Goal: Task Accomplishment & Management: Manage account settings

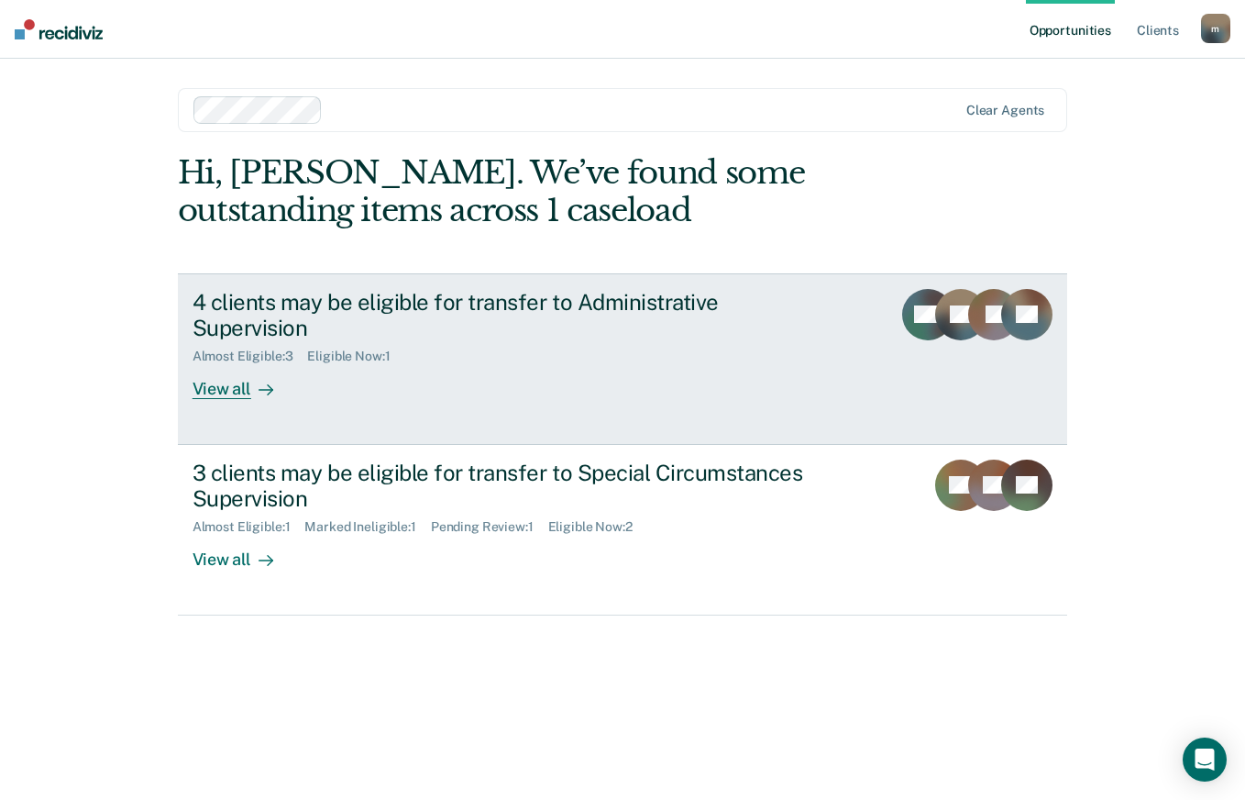
click at [225, 366] on div "View all" at bounding box center [244, 382] width 103 height 36
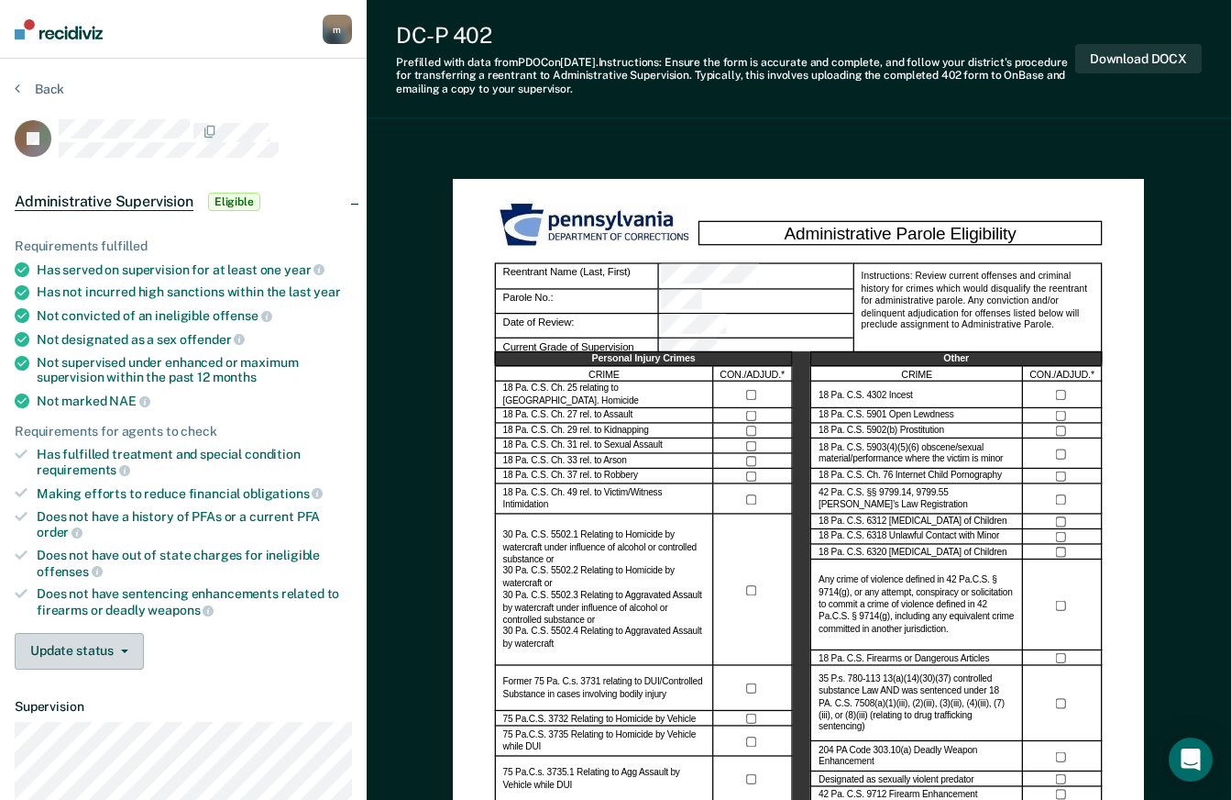
click at [131, 645] on button "Update status" at bounding box center [79, 651] width 129 height 37
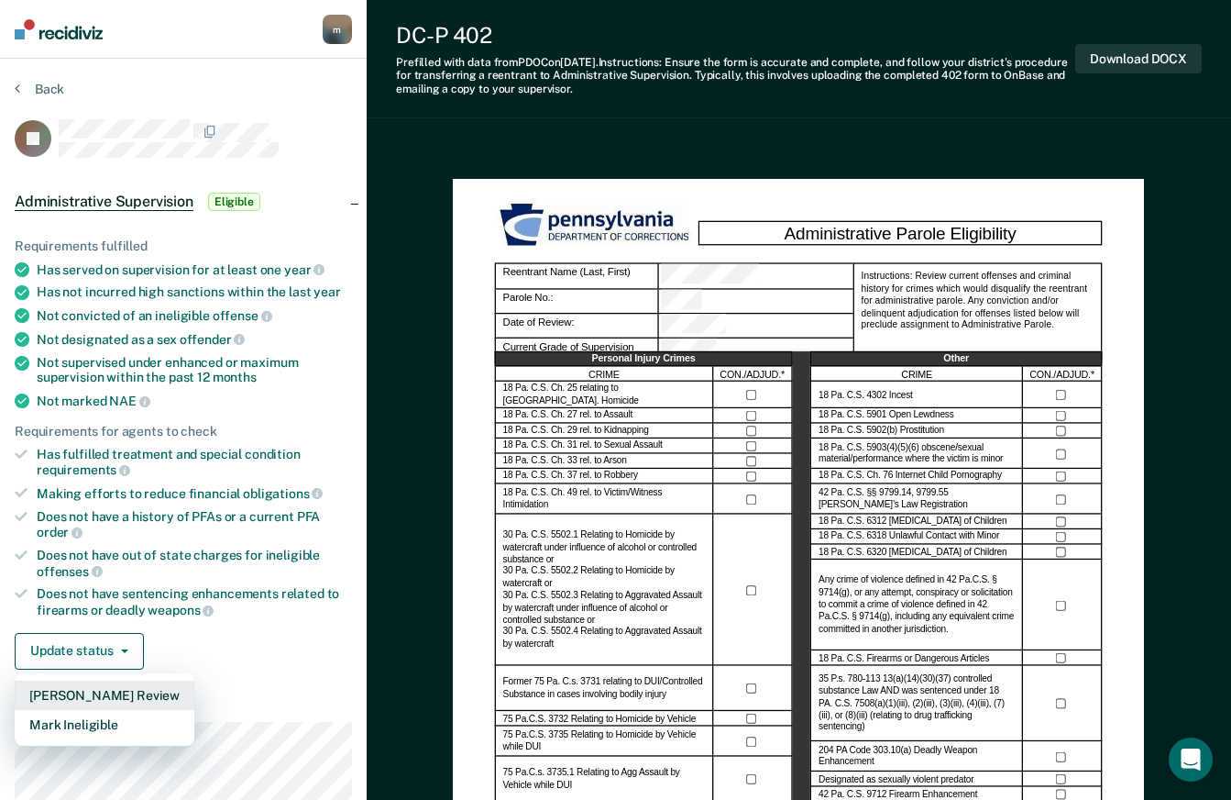
click at [119, 691] on button "[PERSON_NAME] Review" at bounding box center [105, 694] width 180 height 29
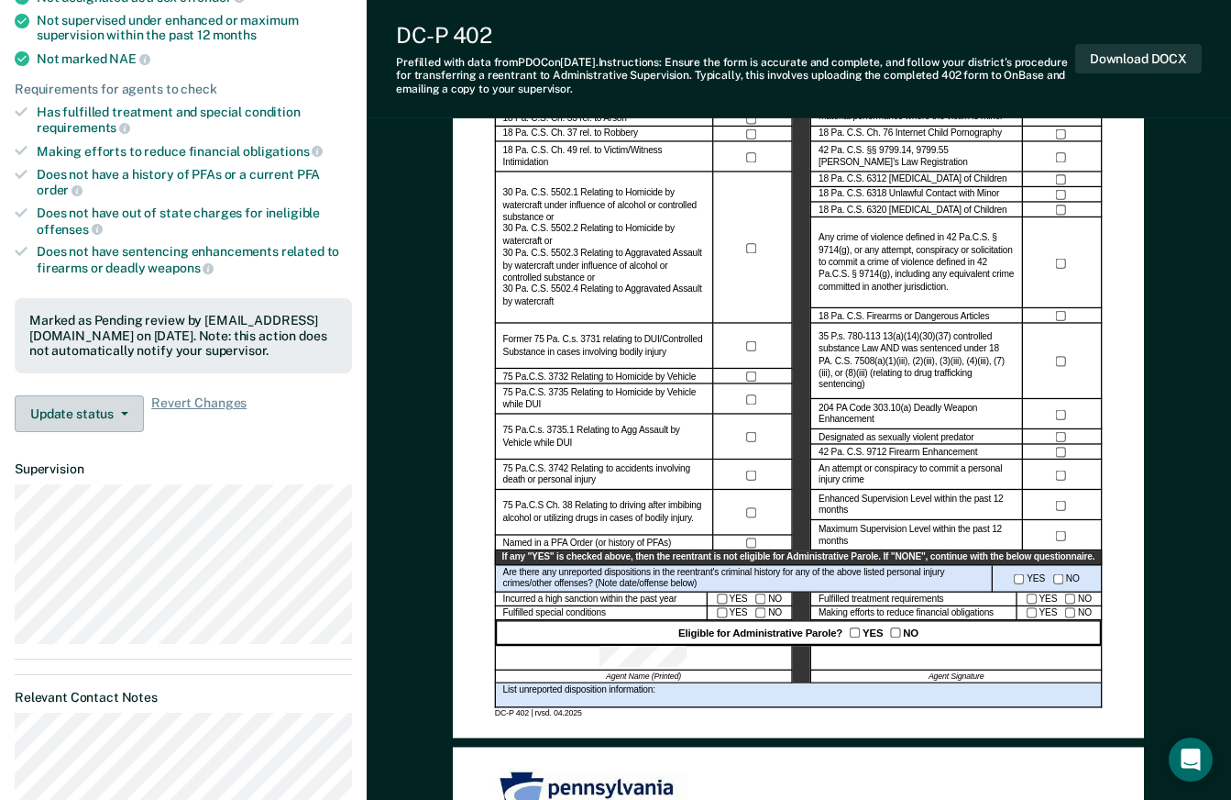
scroll to position [275, 0]
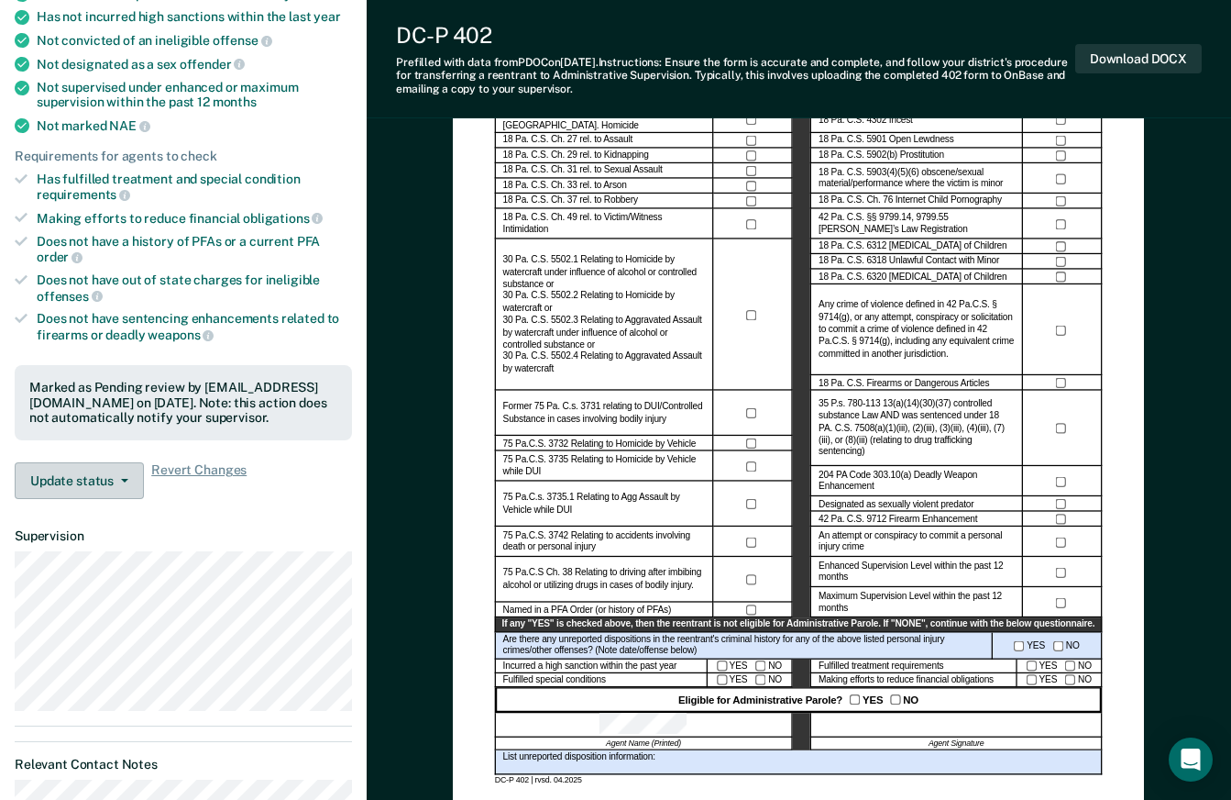
click at [119, 486] on button "Update status" at bounding box center [79, 480] width 129 height 37
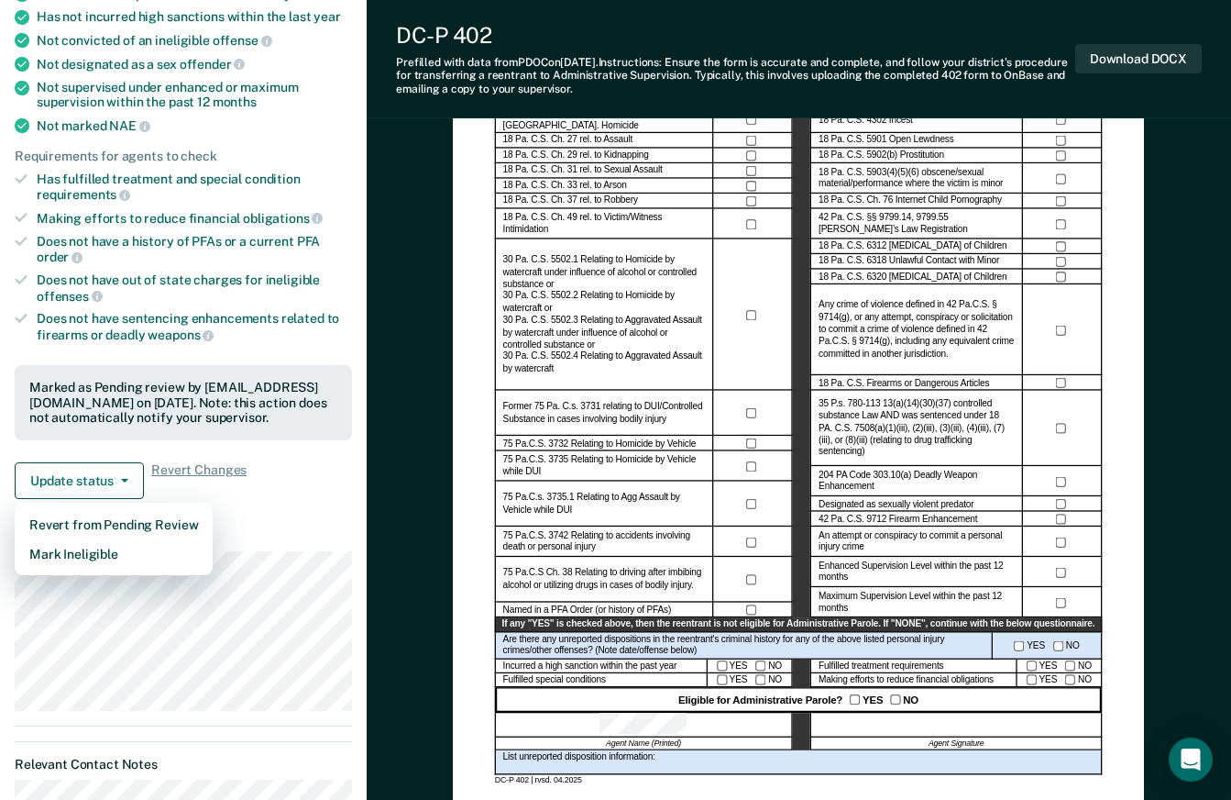
click at [205, 389] on div "Marked as Pending review by [EMAIL_ADDRESS][DOMAIN_NAME] on [DATE]. Note: this …" at bounding box center [183, 403] width 308 height 46
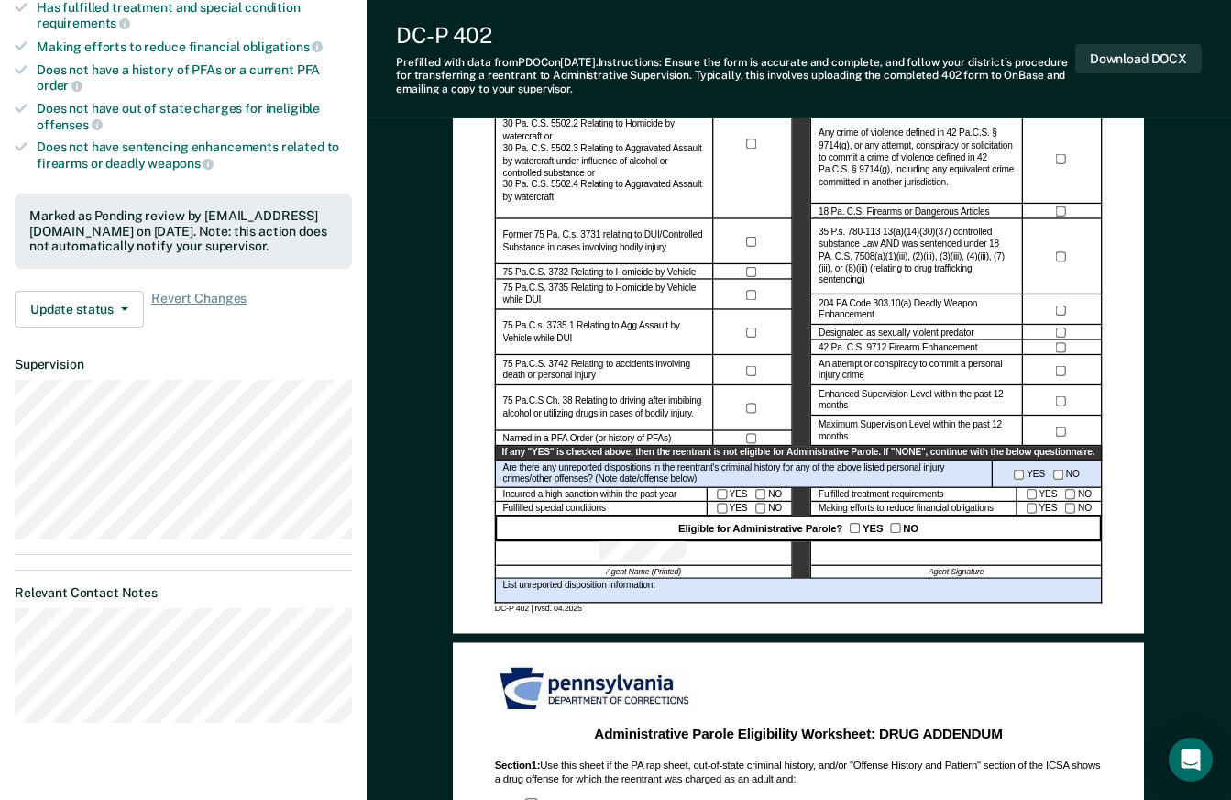
scroll to position [0, 0]
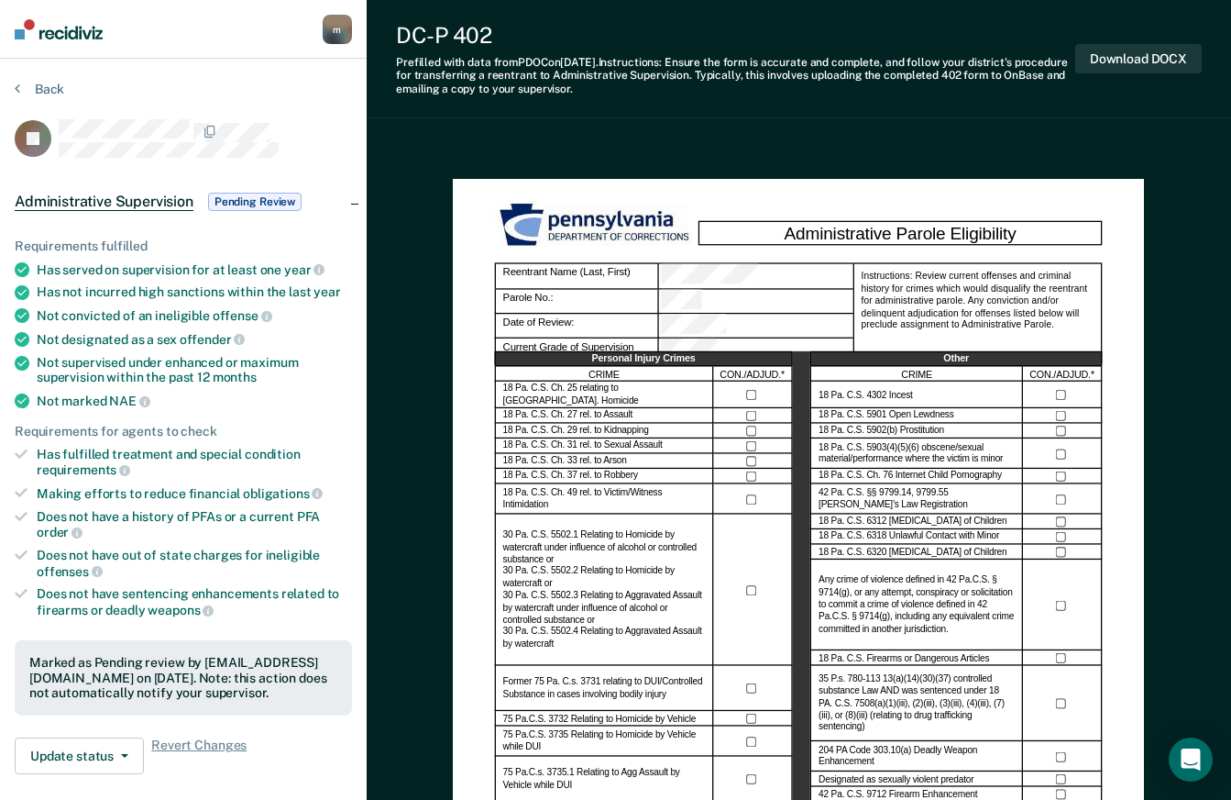
click at [277, 199] on span "Pending Review" at bounding box center [255, 202] width 94 height 18
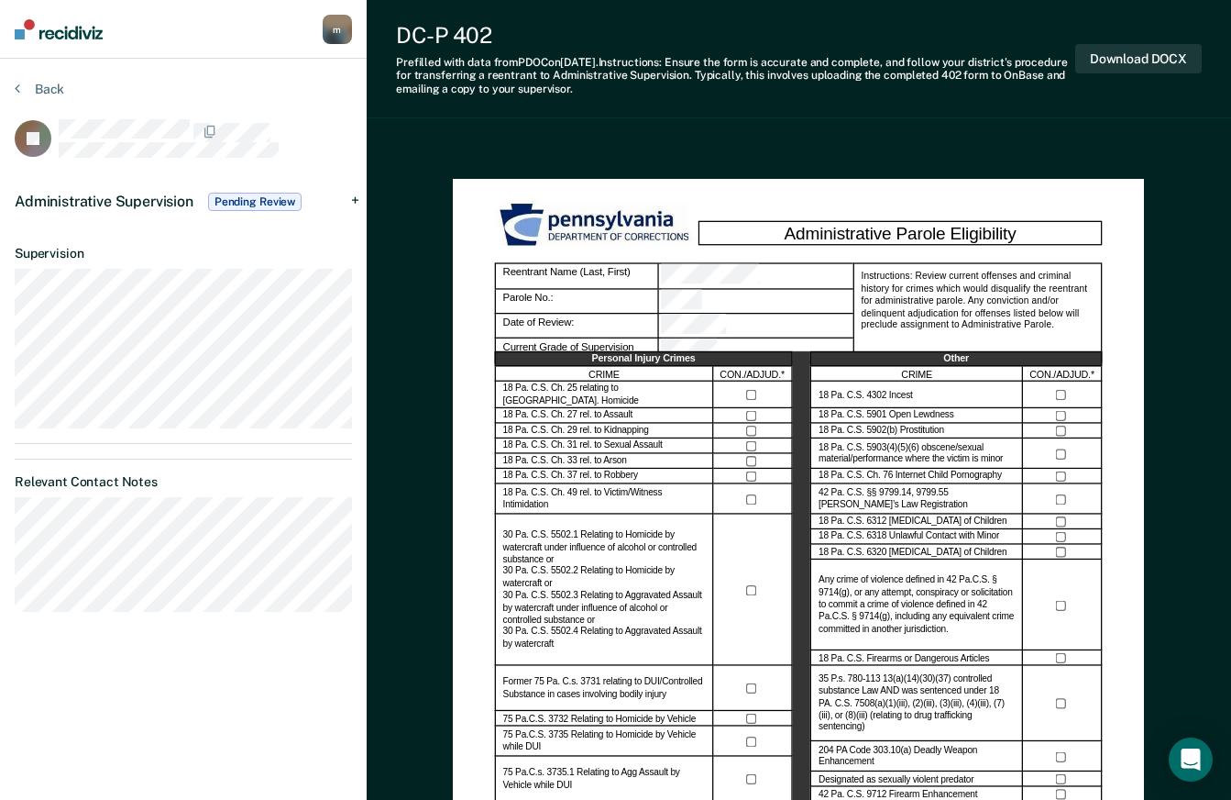
click at [277, 199] on span "Pending Review" at bounding box center [255, 202] width 94 height 18
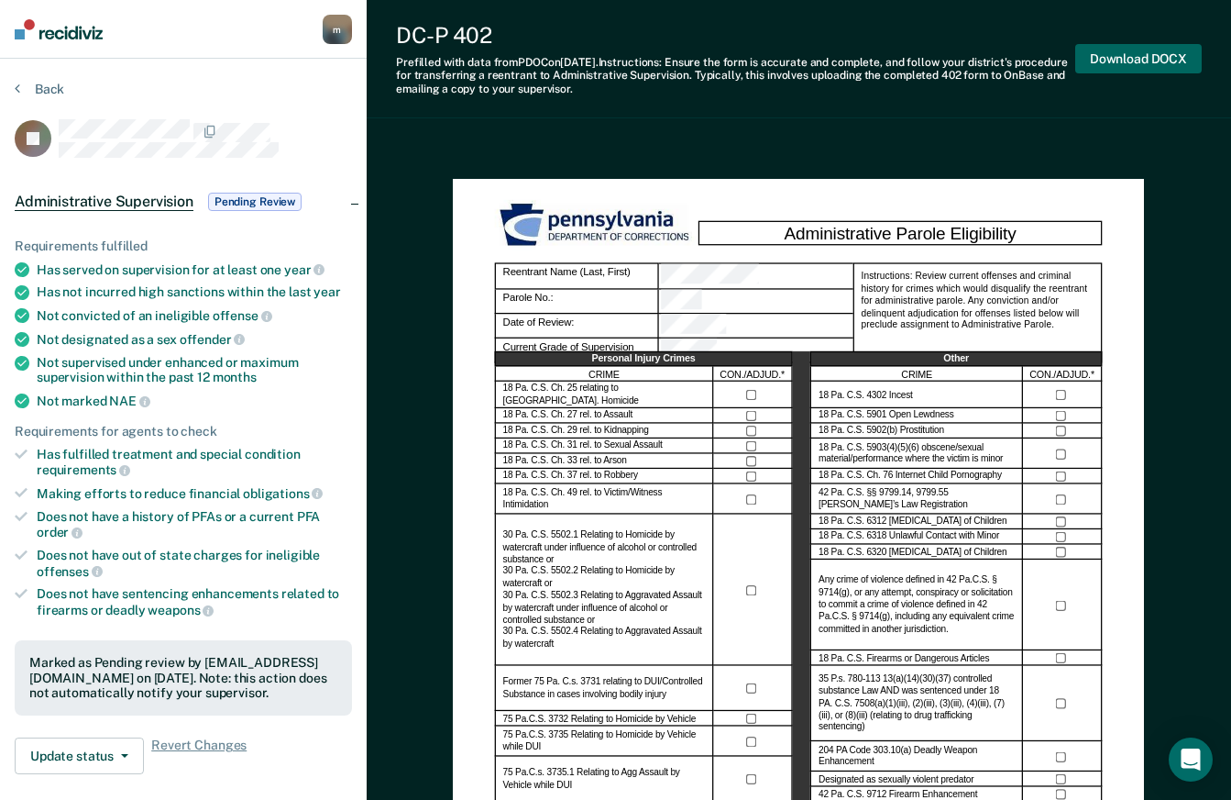
click at [1105, 59] on button "Download DOCX" at bounding box center [1139, 59] width 127 height 30
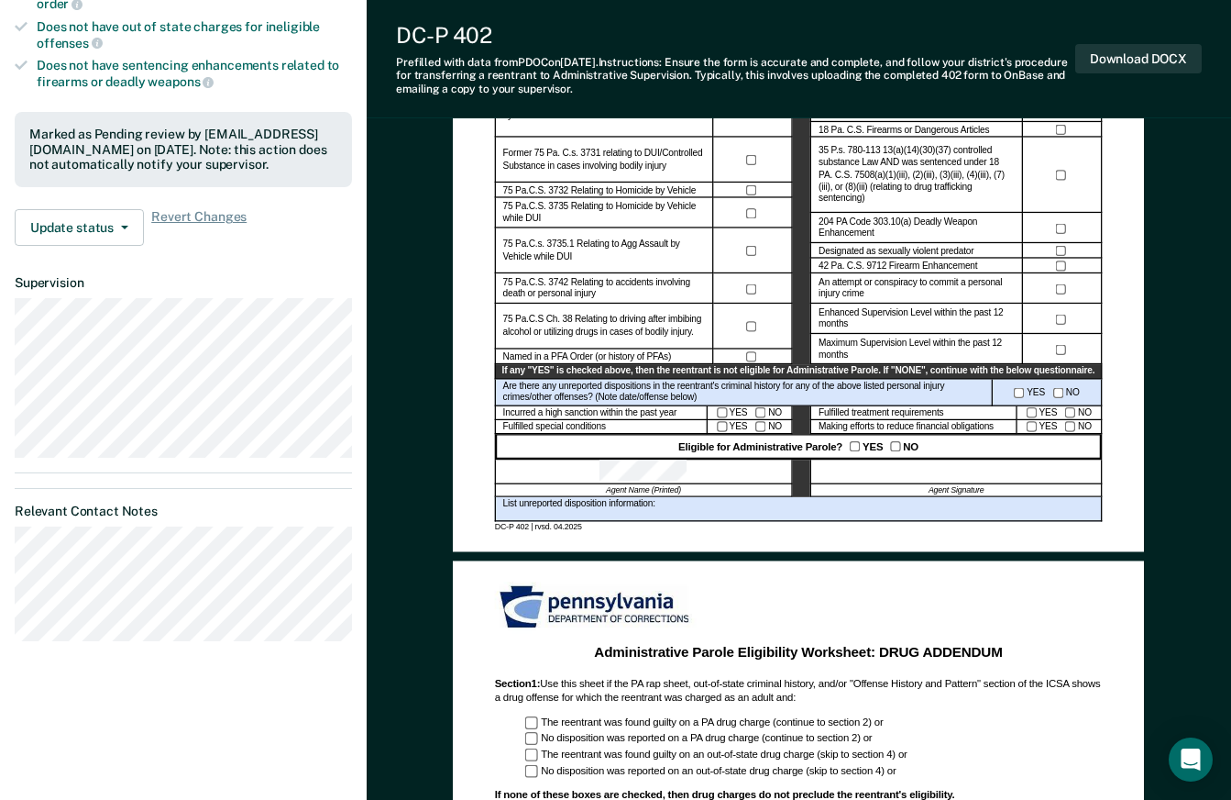
scroll to position [642, 0]
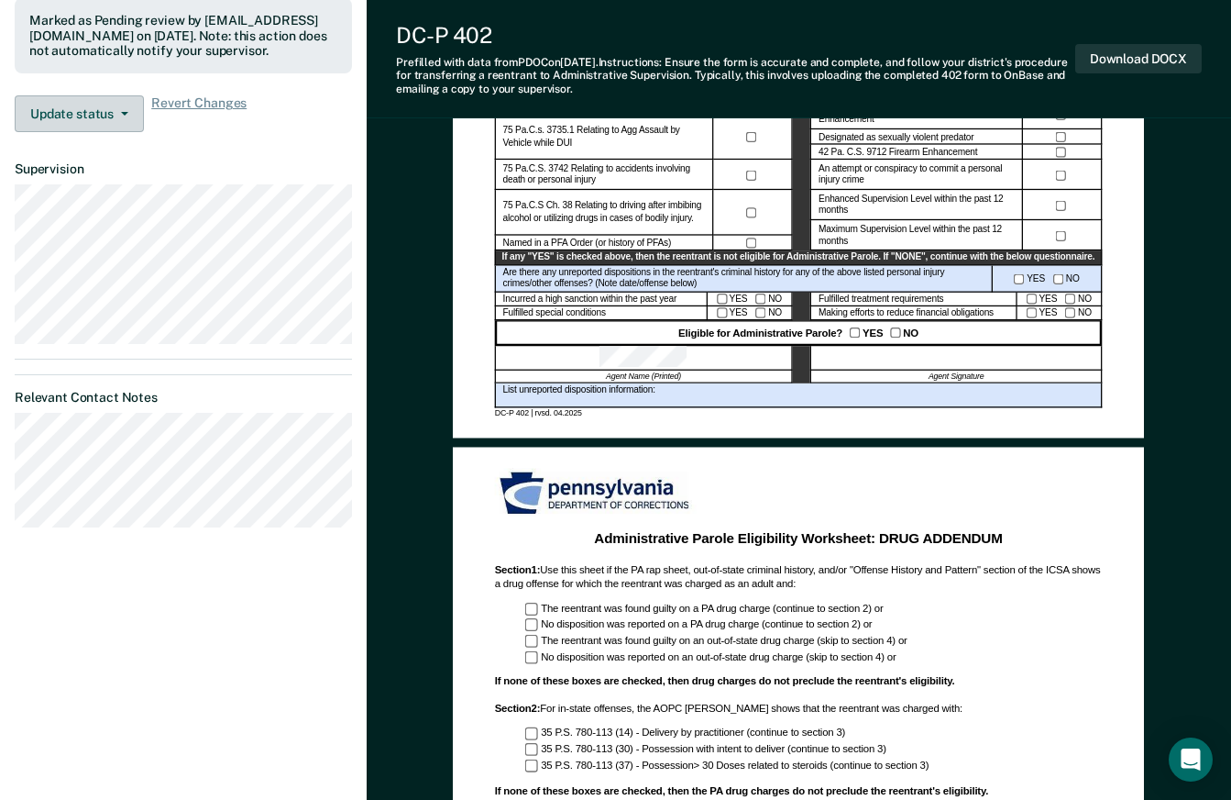
click at [118, 122] on button "Update status" at bounding box center [79, 113] width 129 height 37
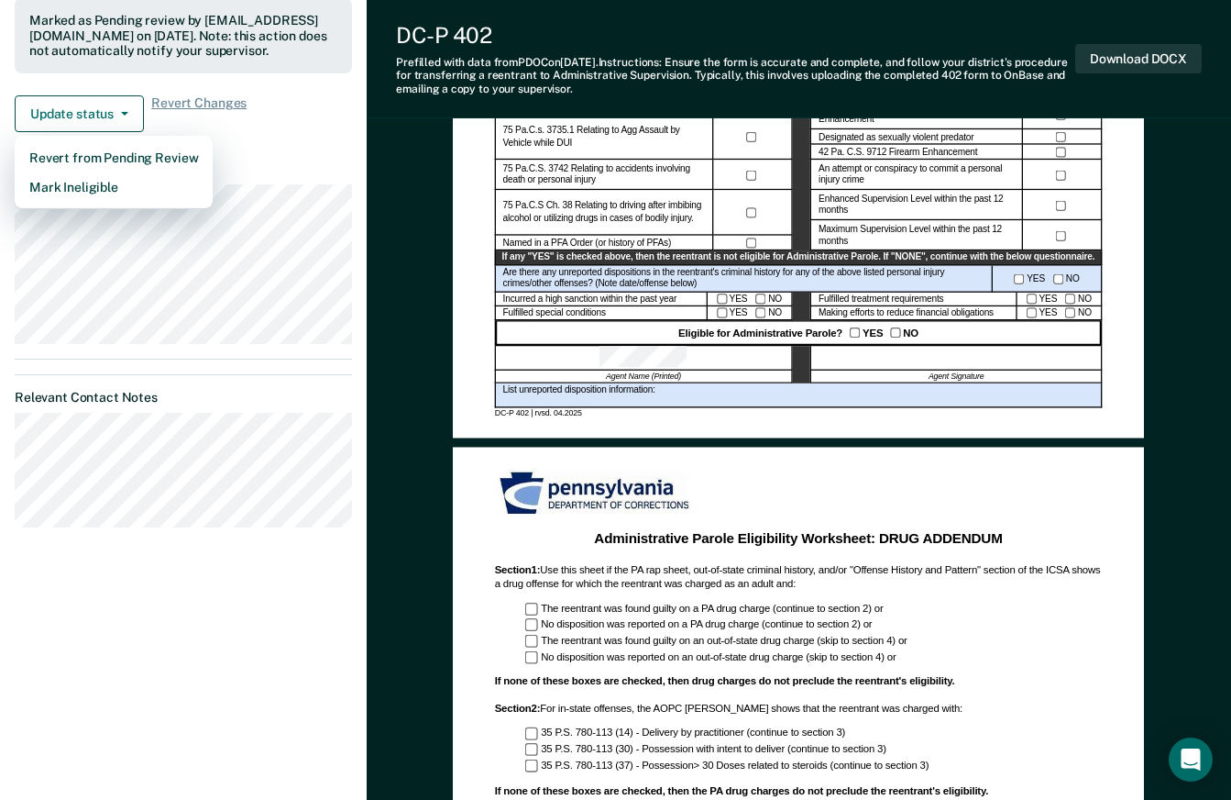
click at [294, 47] on div "Marked as Pending review by [EMAIL_ADDRESS][DOMAIN_NAME] on [DATE]. Note: this …" at bounding box center [183, 36] width 308 height 46
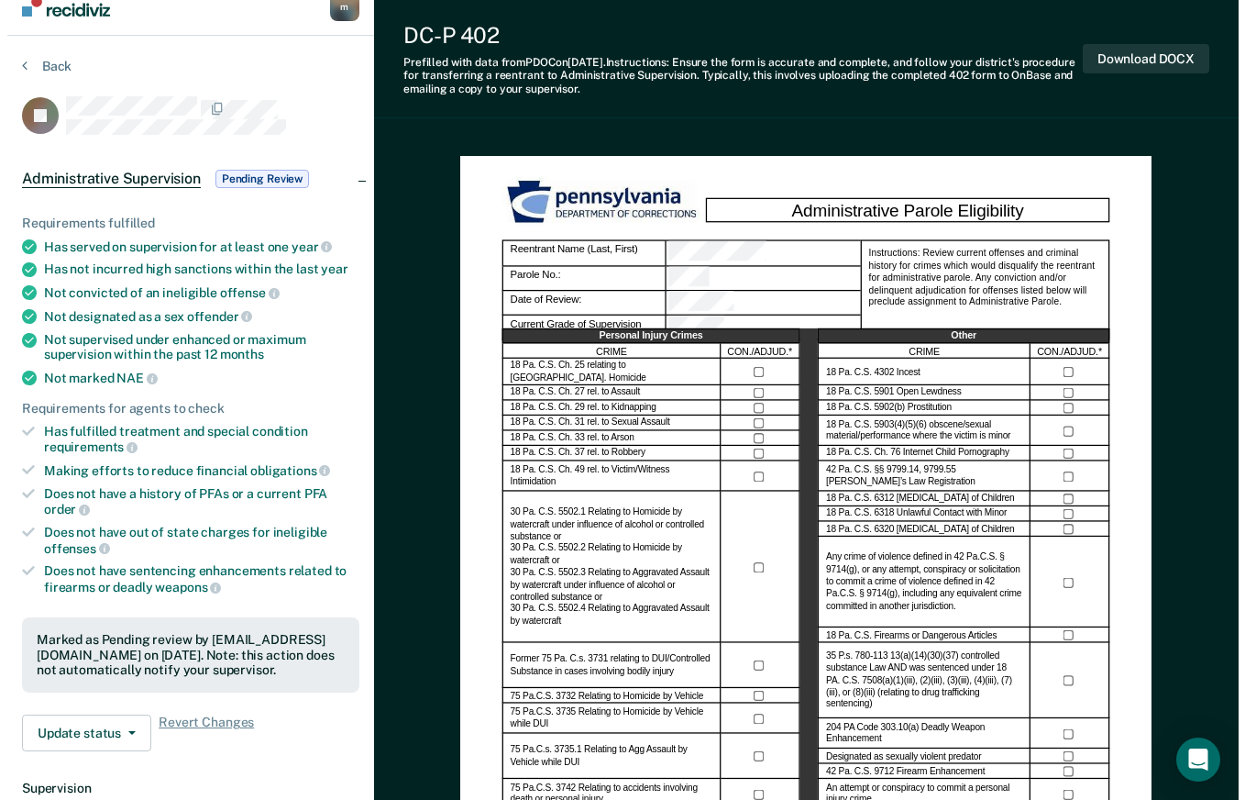
scroll to position [0, 0]
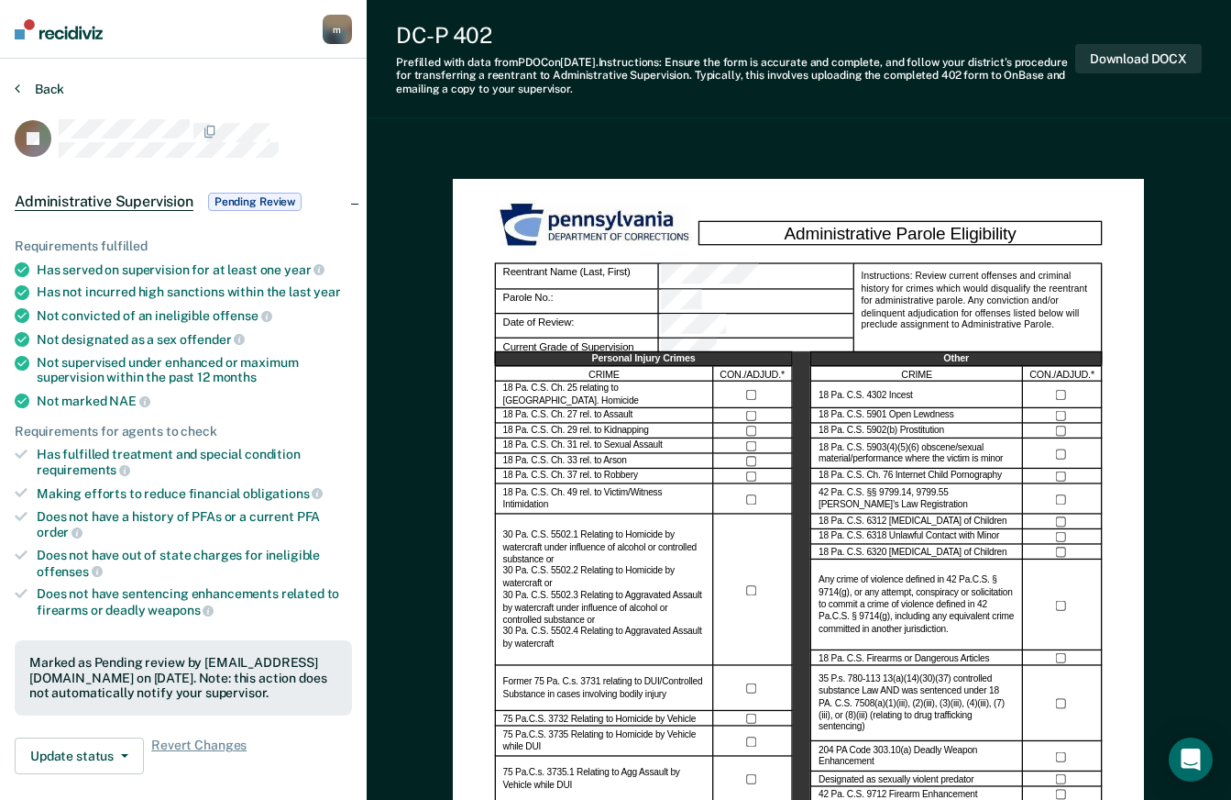
click at [47, 87] on button "Back" at bounding box center [40, 89] width 50 height 17
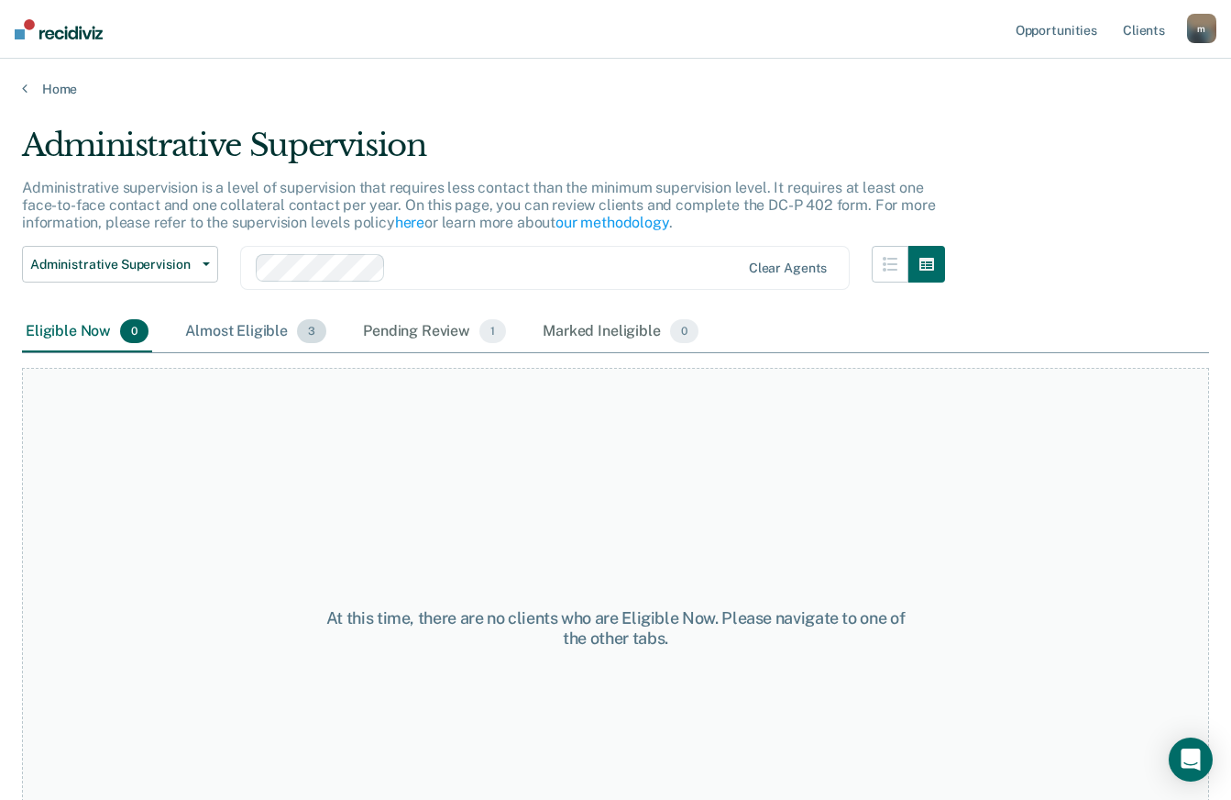
click at [239, 336] on div "Almost Eligible 3" at bounding box center [256, 332] width 149 height 40
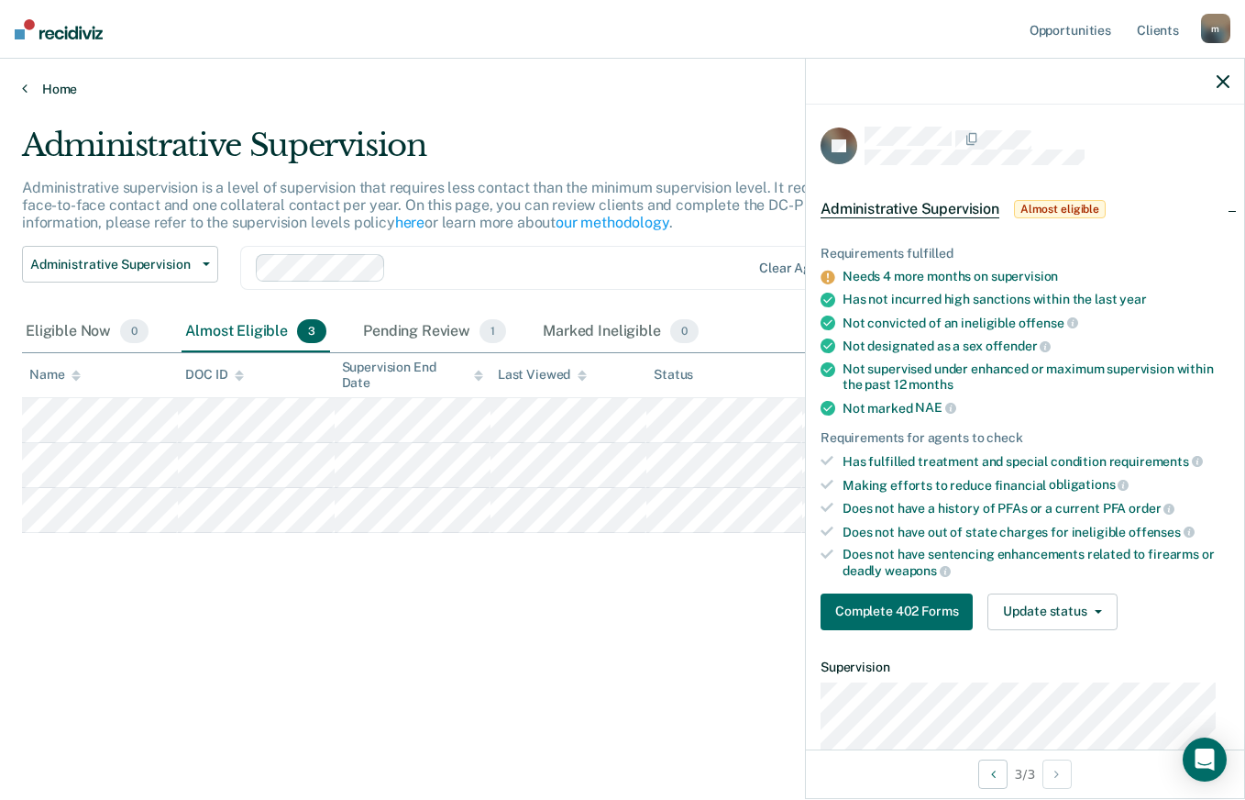
click at [72, 93] on link "Home" at bounding box center [622, 89] width 1201 height 17
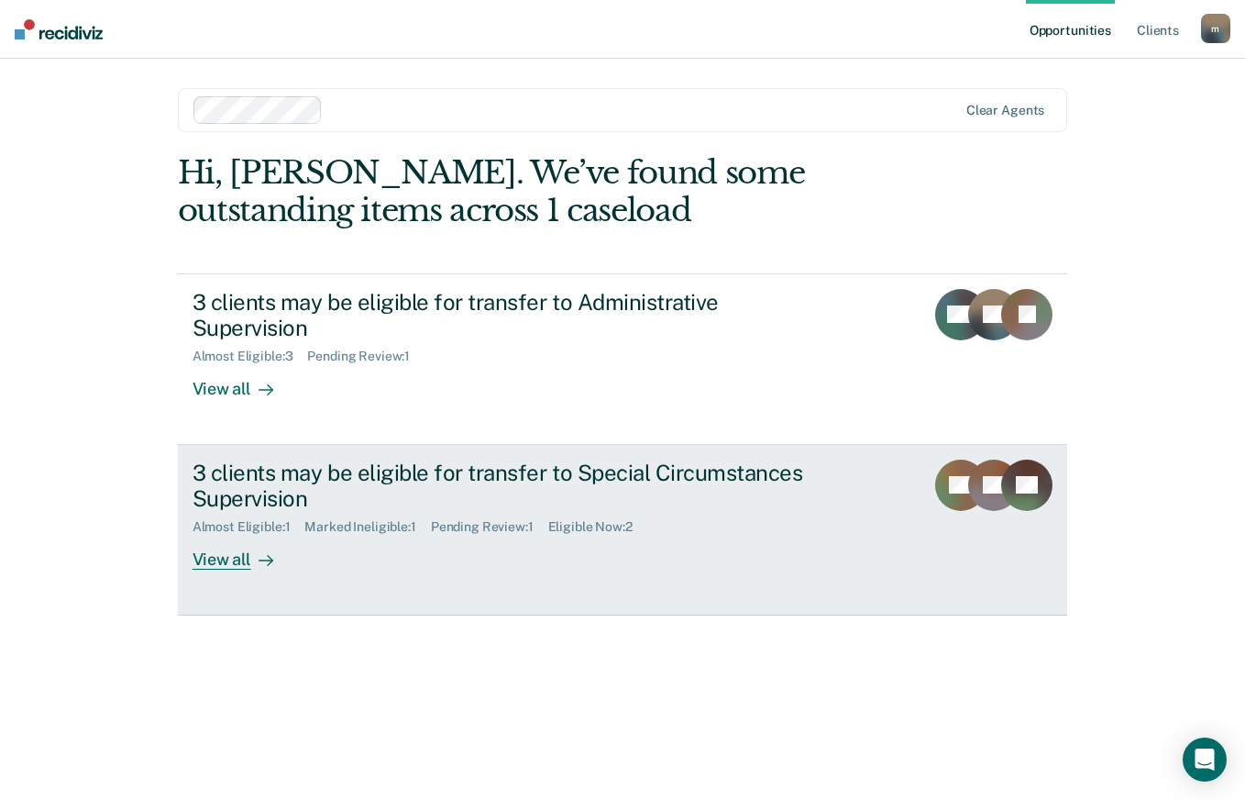
click at [226, 540] on div "View all" at bounding box center [244, 553] width 103 height 36
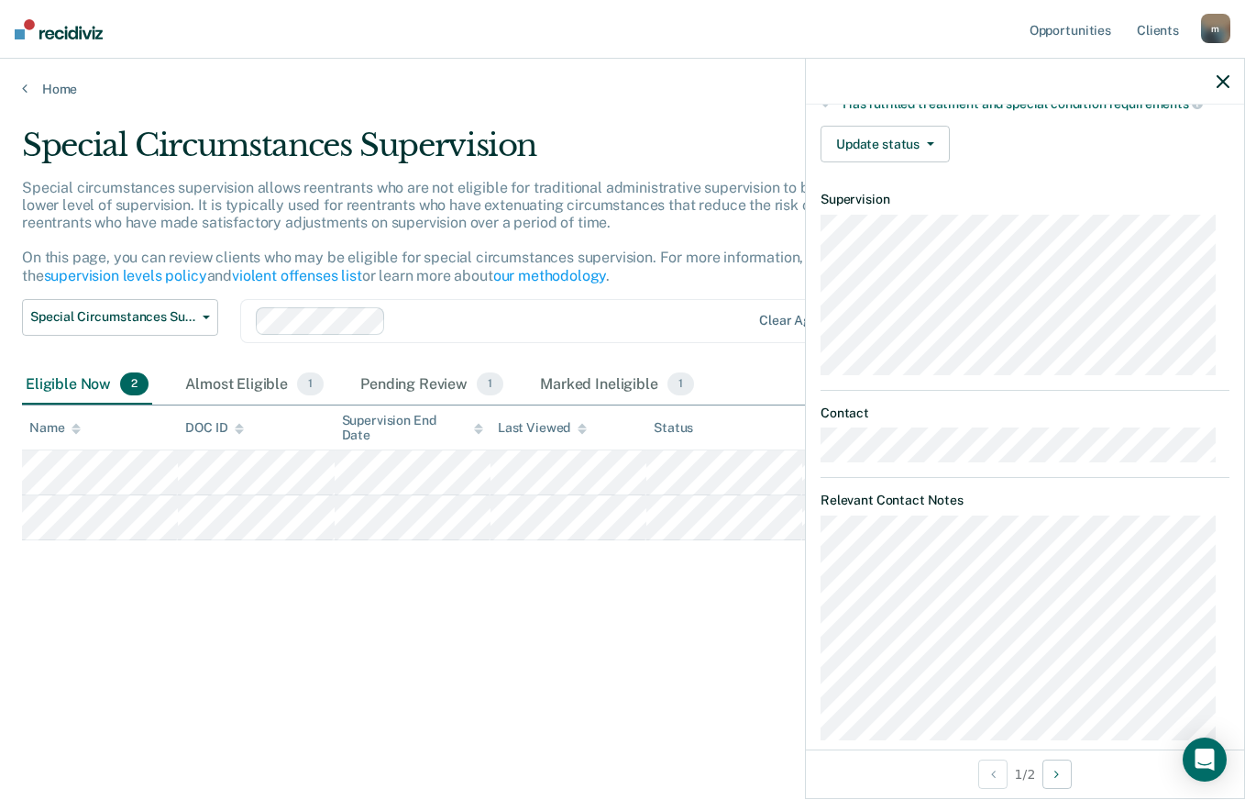
scroll to position [361, 0]
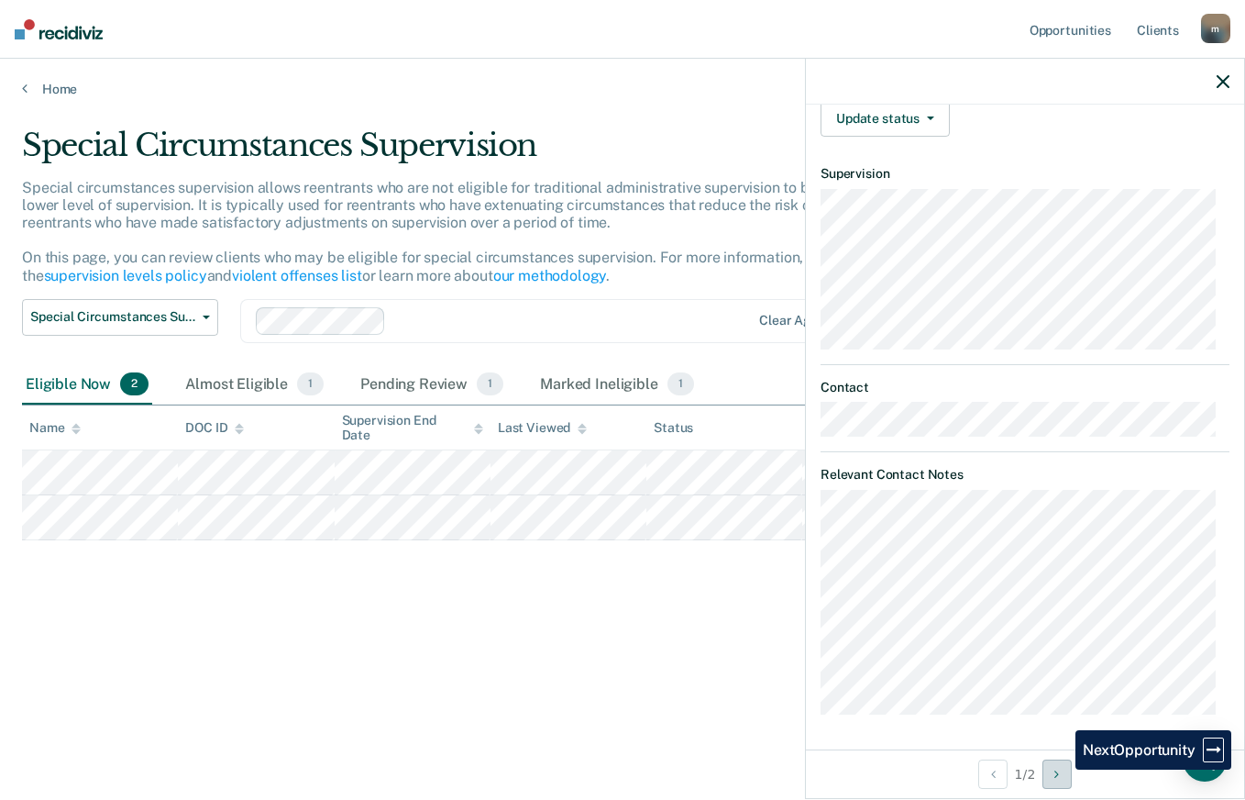
click at [1059, 769] on icon "Next Opportunity" at bounding box center [1056, 773] width 5 height 13
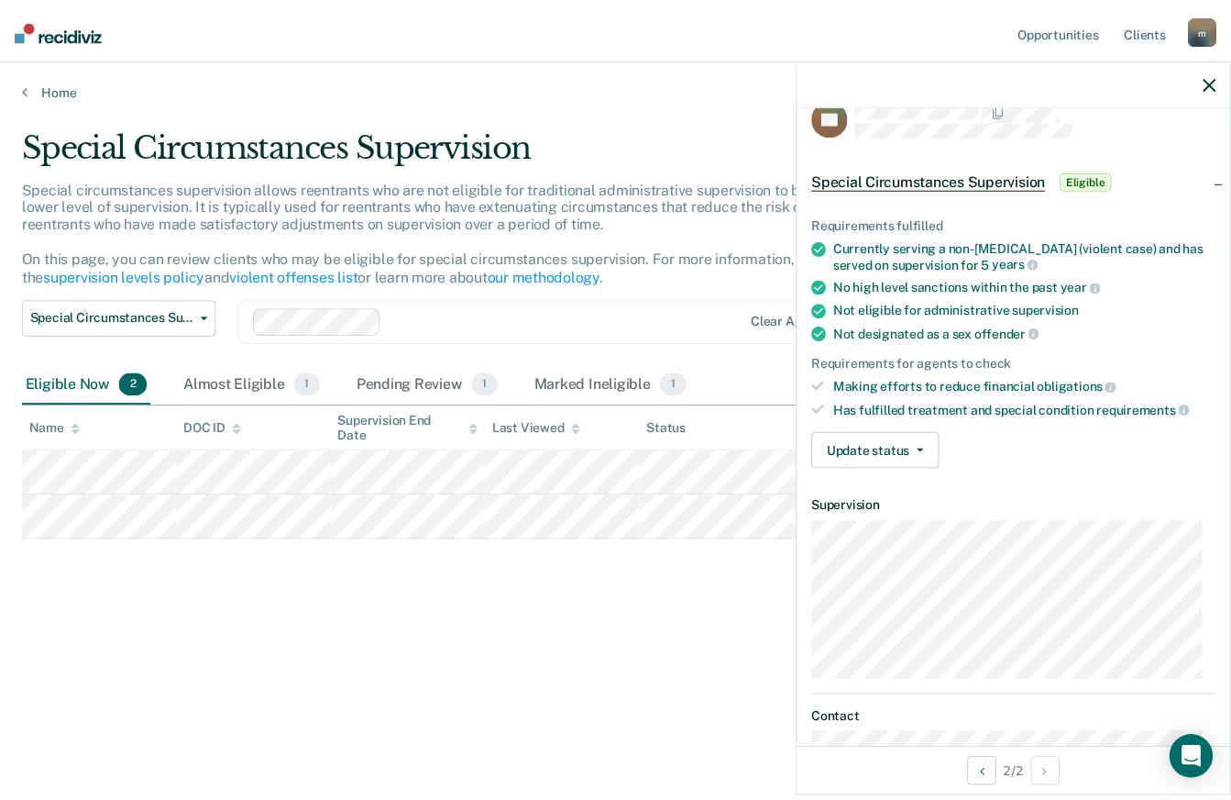
scroll to position [0, 0]
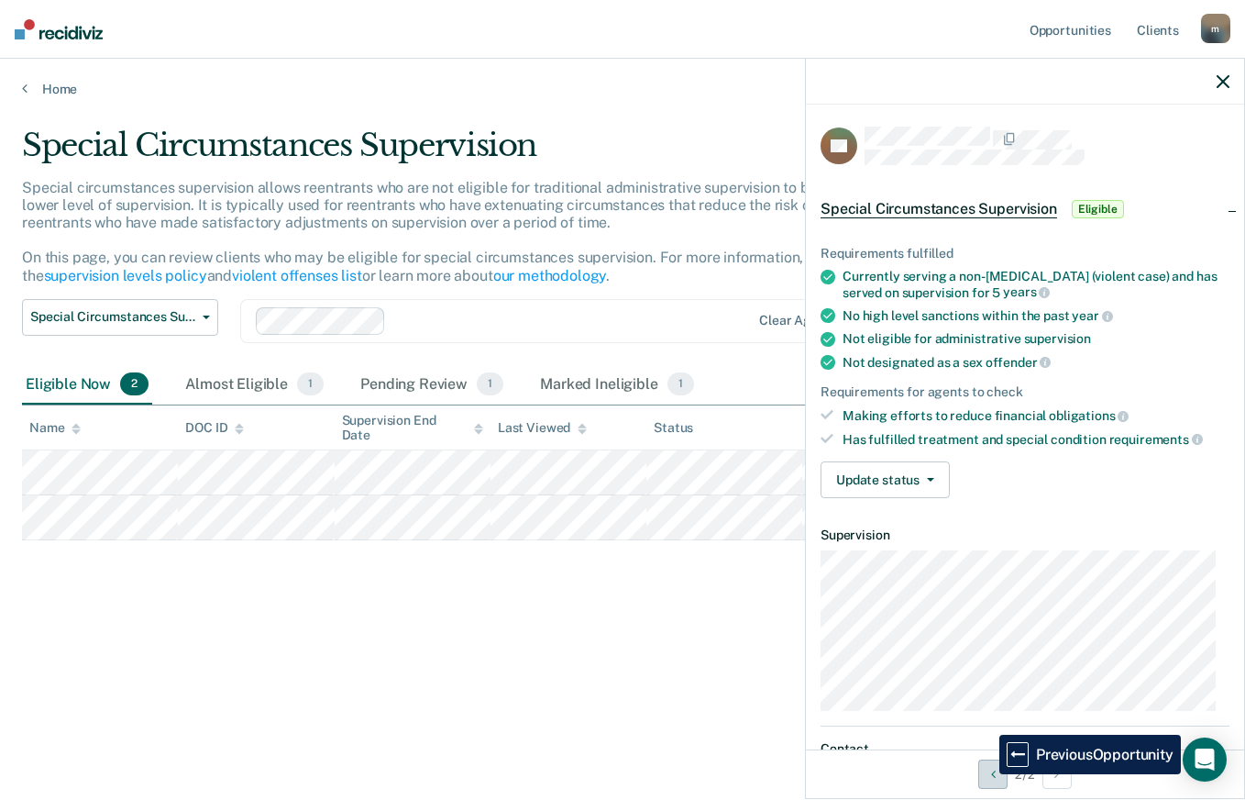
click at [986, 774] on button "Previous Opportunity" at bounding box center [992, 773] width 29 height 29
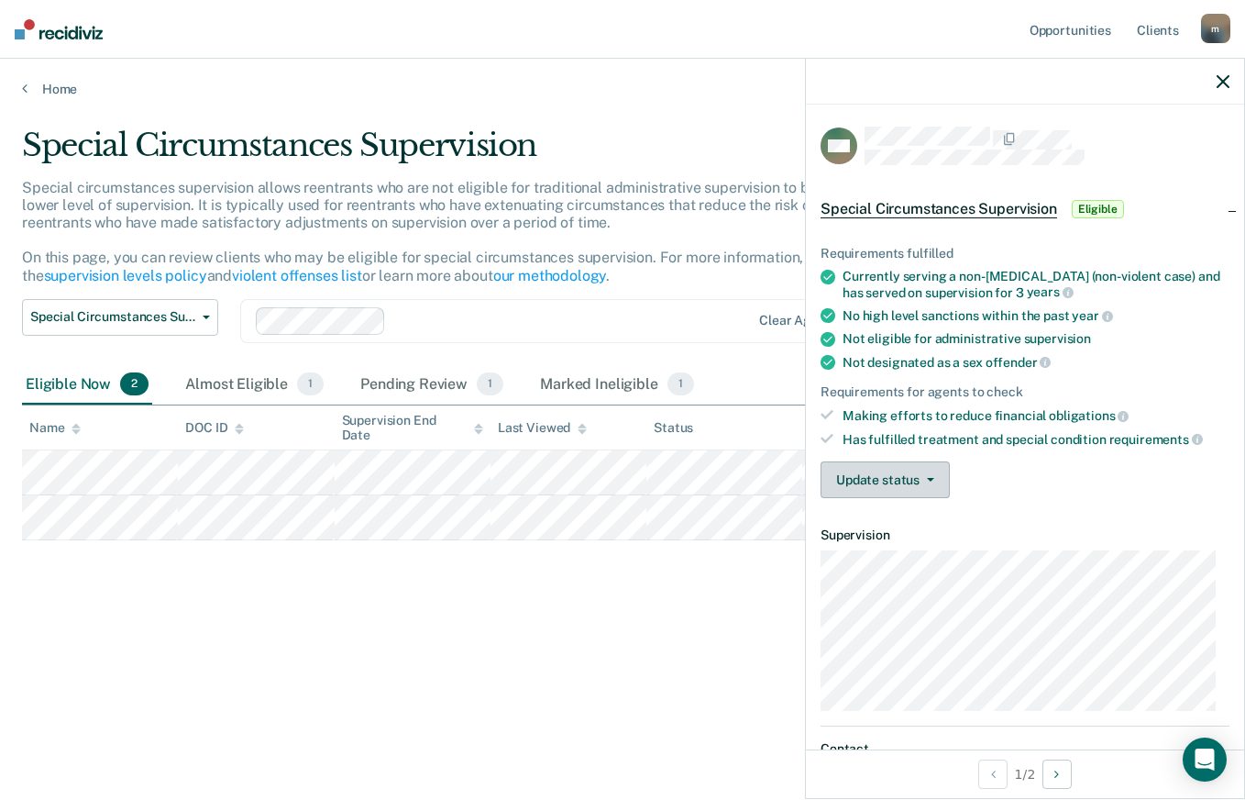
click at [931, 473] on button "Update status" at bounding box center [885, 479] width 129 height 37
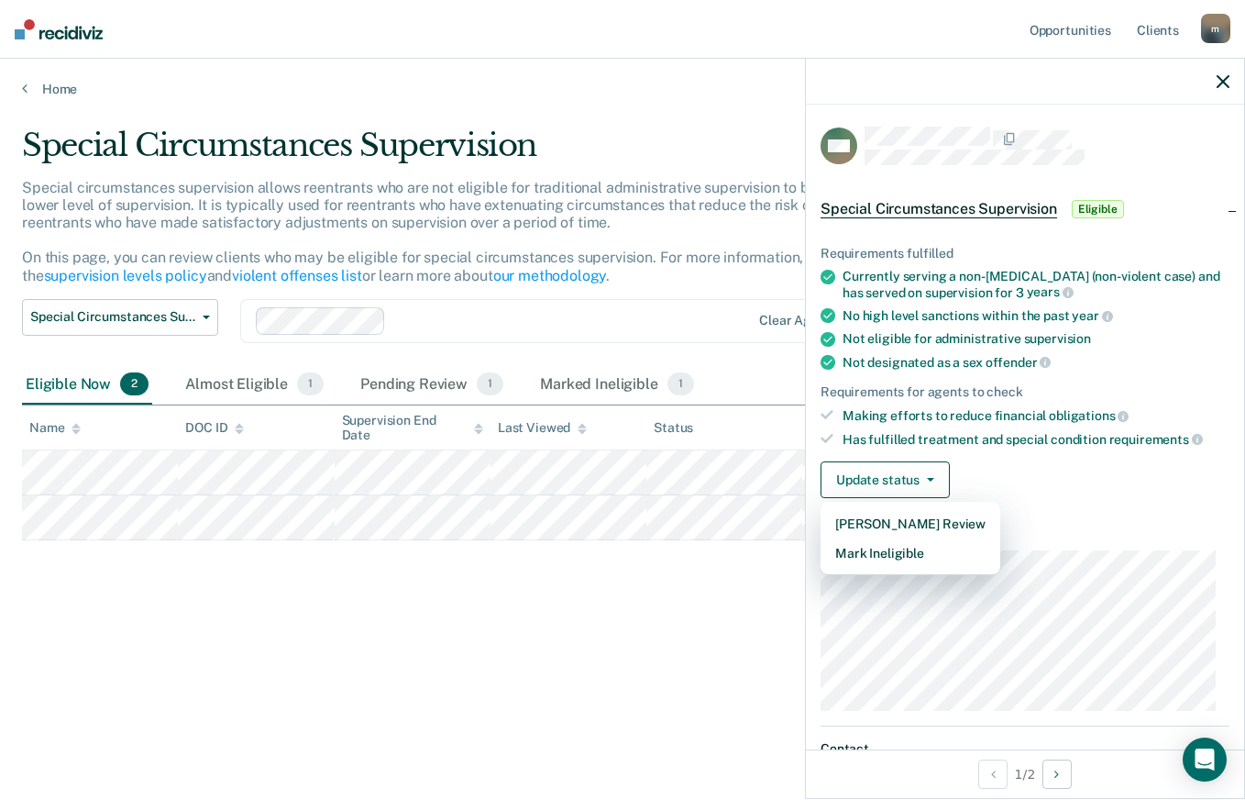
click at [988, 464] on div "Update status [PERSON_NAME] Review Mark Ineligible" at bounding box center [1025, 479] width 409 height 37
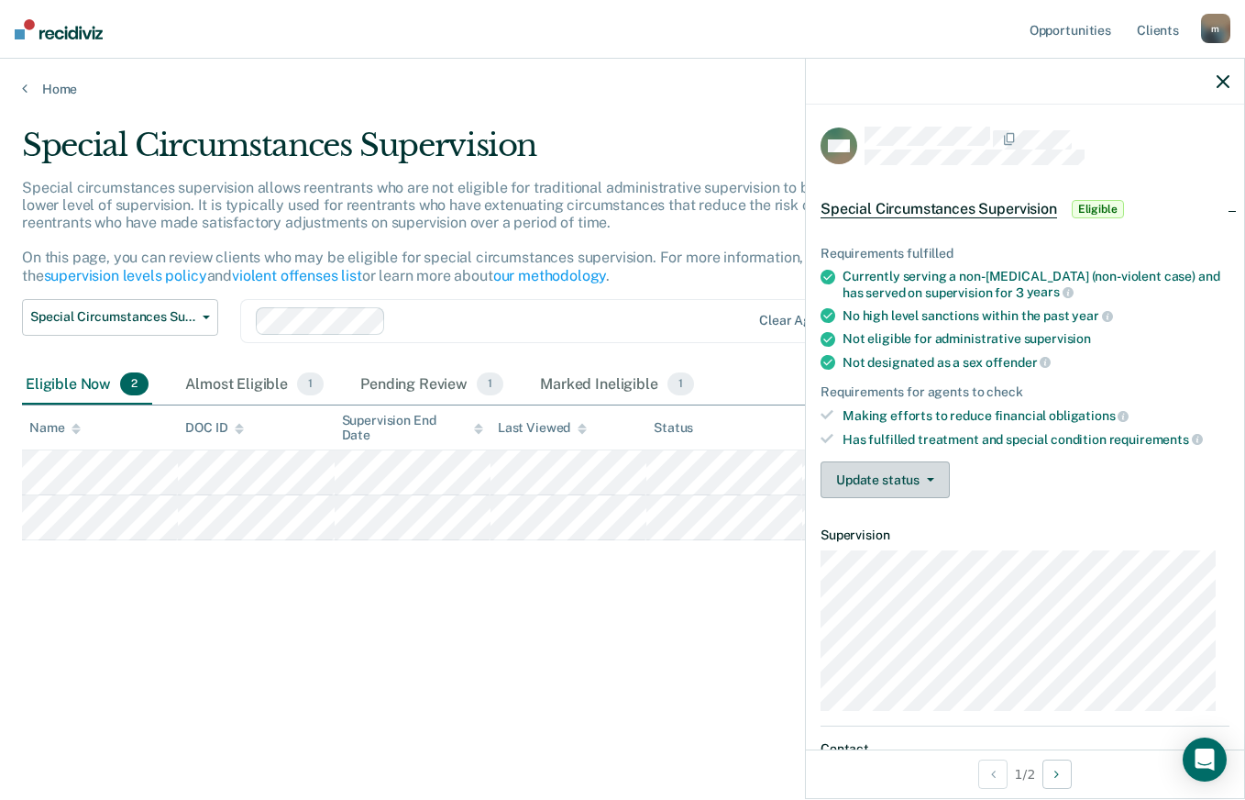
click at [927, 480] on icon "button" at bounding box center [930, 480] width 7 height 4
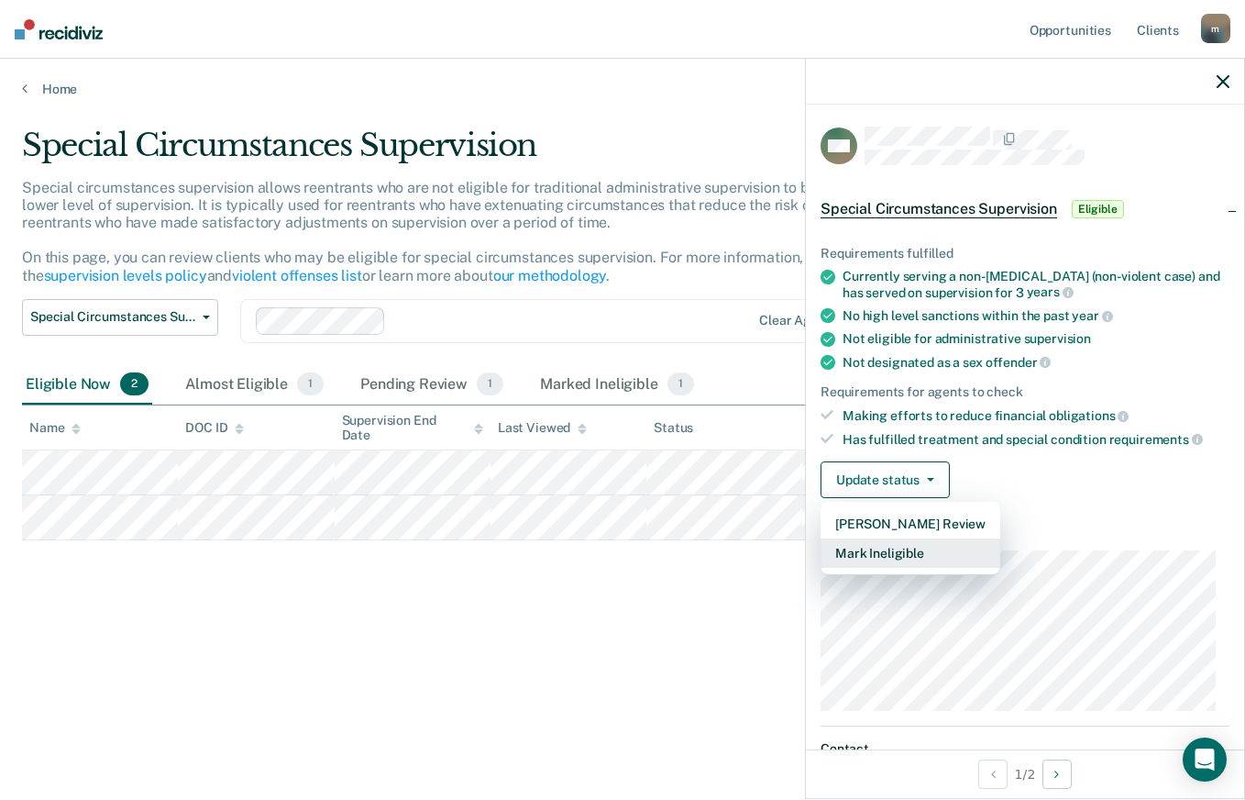
click at [886, 551] on button "Mark Ineligible" at bounding box center [911, 552] width 180 height 29
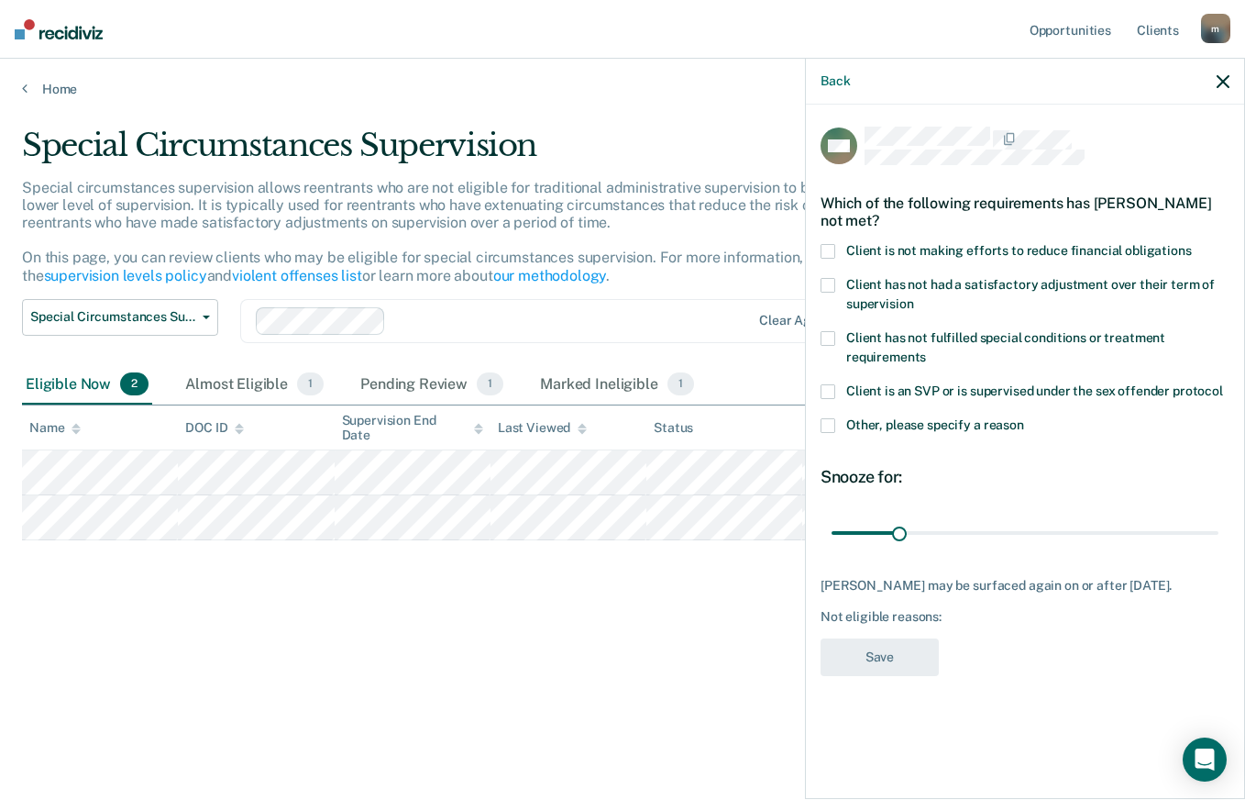
click at [825, 251] on span at bounding box center [828, 251] width 15 height 15
click at [1192, 244] on input "Client is not making efforts to reduce financial obligations" at bounding box center [1192, 244] width 0 height 0
click at [830, 283] on span at bounding box center [828, 285] width 15 height 15
click at [913, 297] on input "Client has not had a satisfactory adjustment over their term of supervision" at bounding box center [913, 297] width 0 height 0
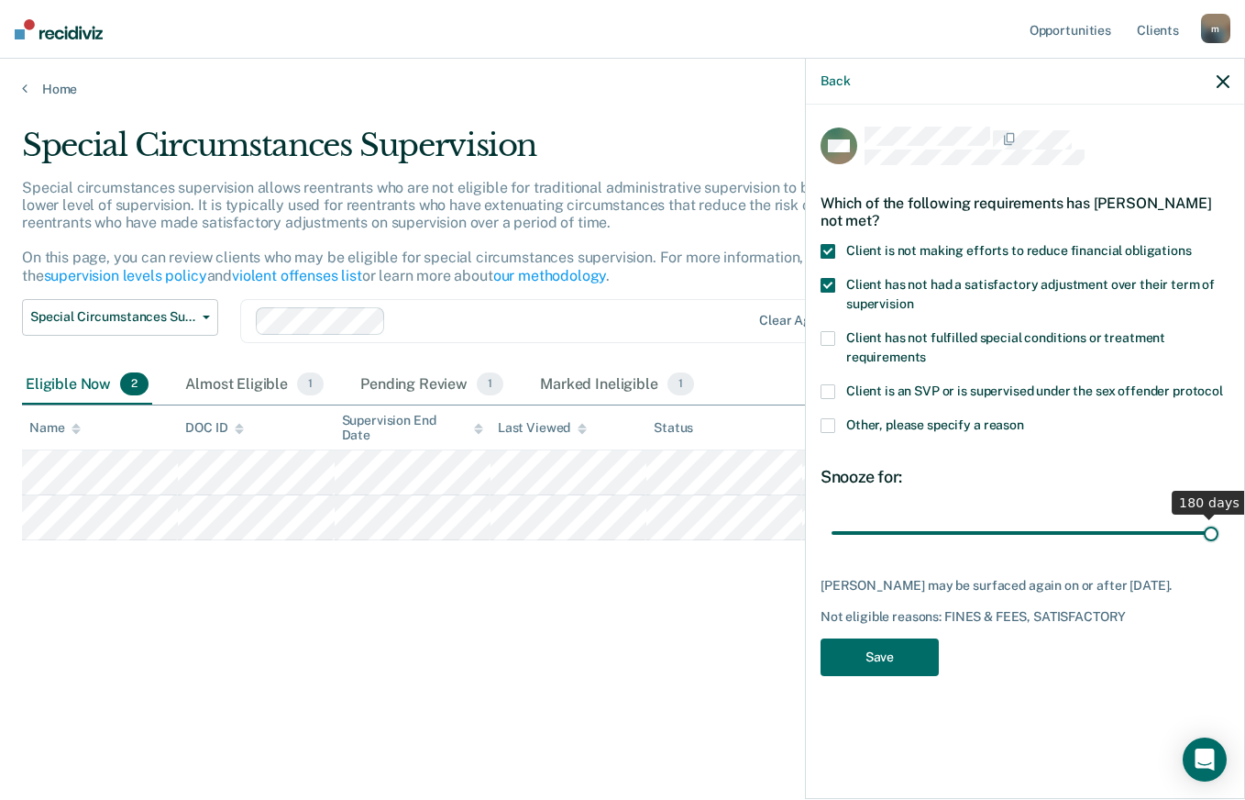
drag, startPoint x: 904, startPoint y: 534, endPoint x: 1223, endPoint y: 526, distance: 319.2
type input "180"
click at [1219, 526] on input "range" at bounding box center [1025, 532] width 387 height 32
click at [888, 648] on button "Save" at bounding box center [880, 657] width 118 height 38
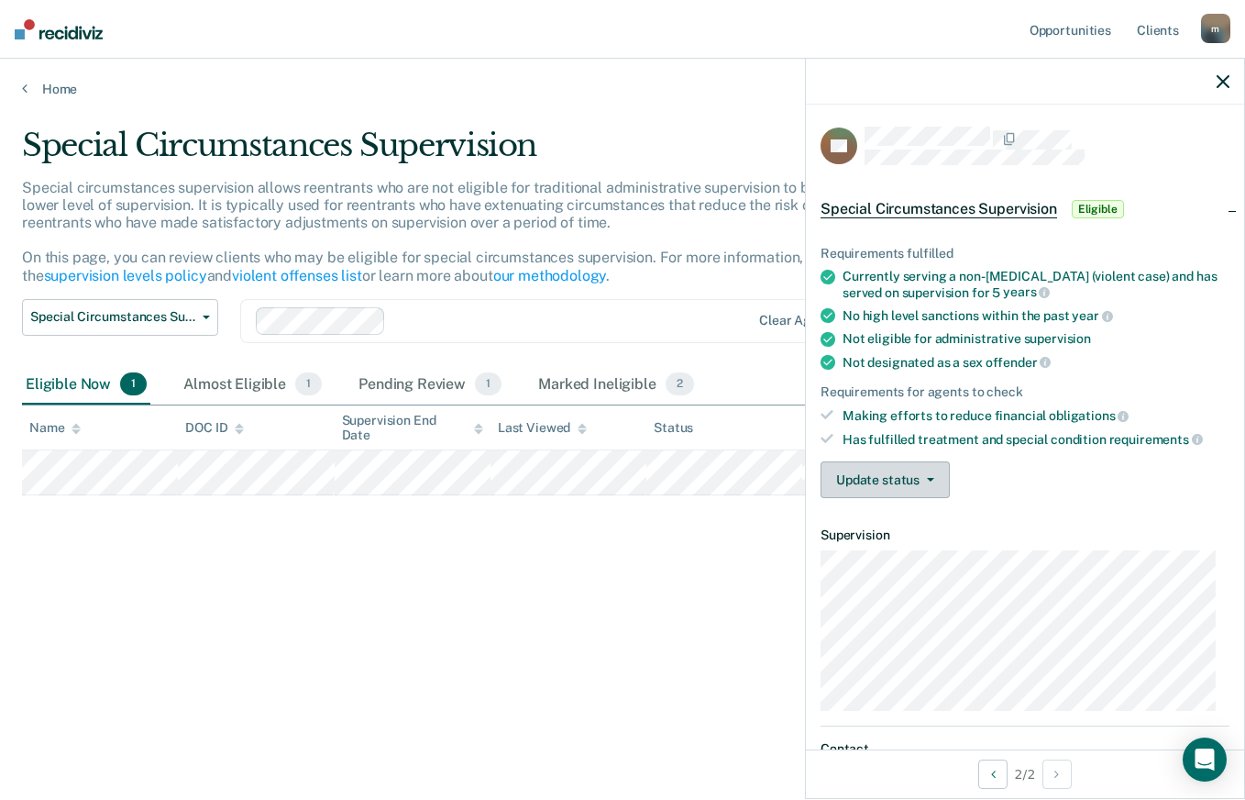
click at [893, 471] on button "Update status" at bounding box center [885, 479] width 129 height 37
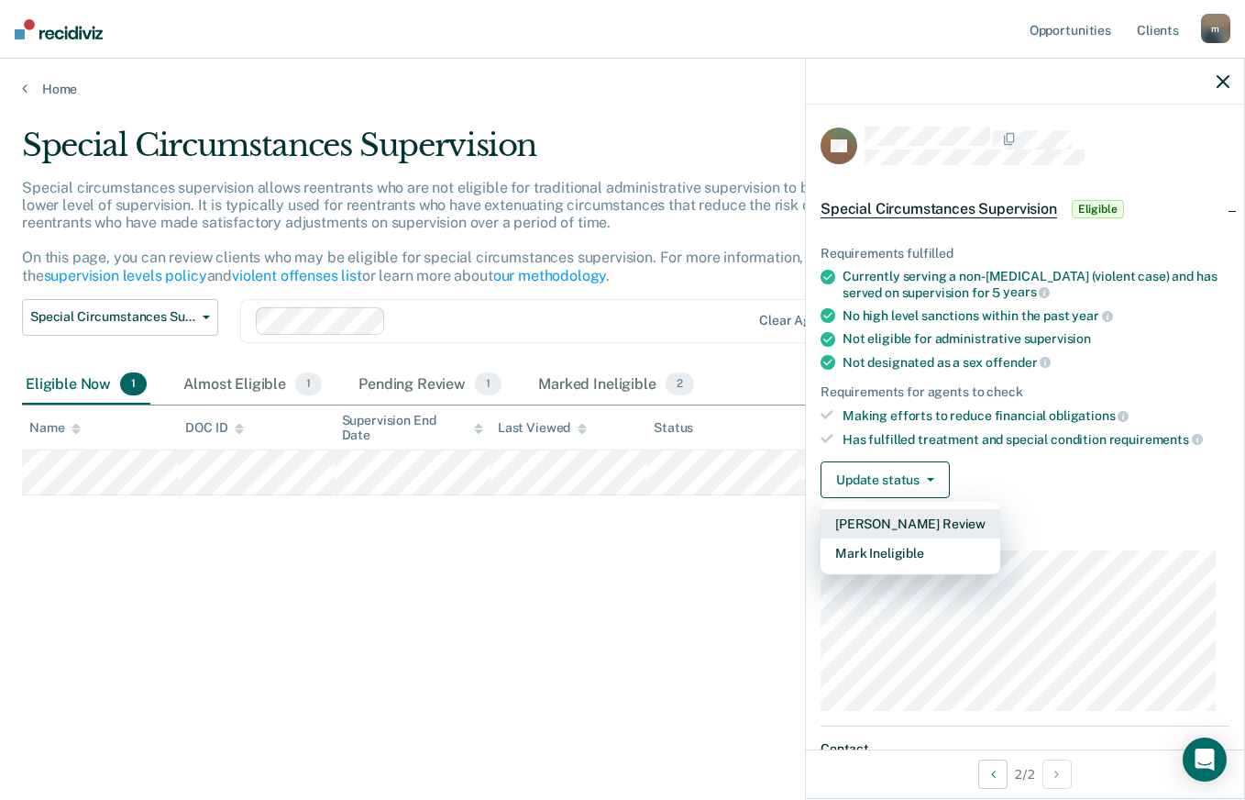
click at [952, 523] on button "[PERSON_NAME] Review" at bounding box center [911, 523] width 180 height 29
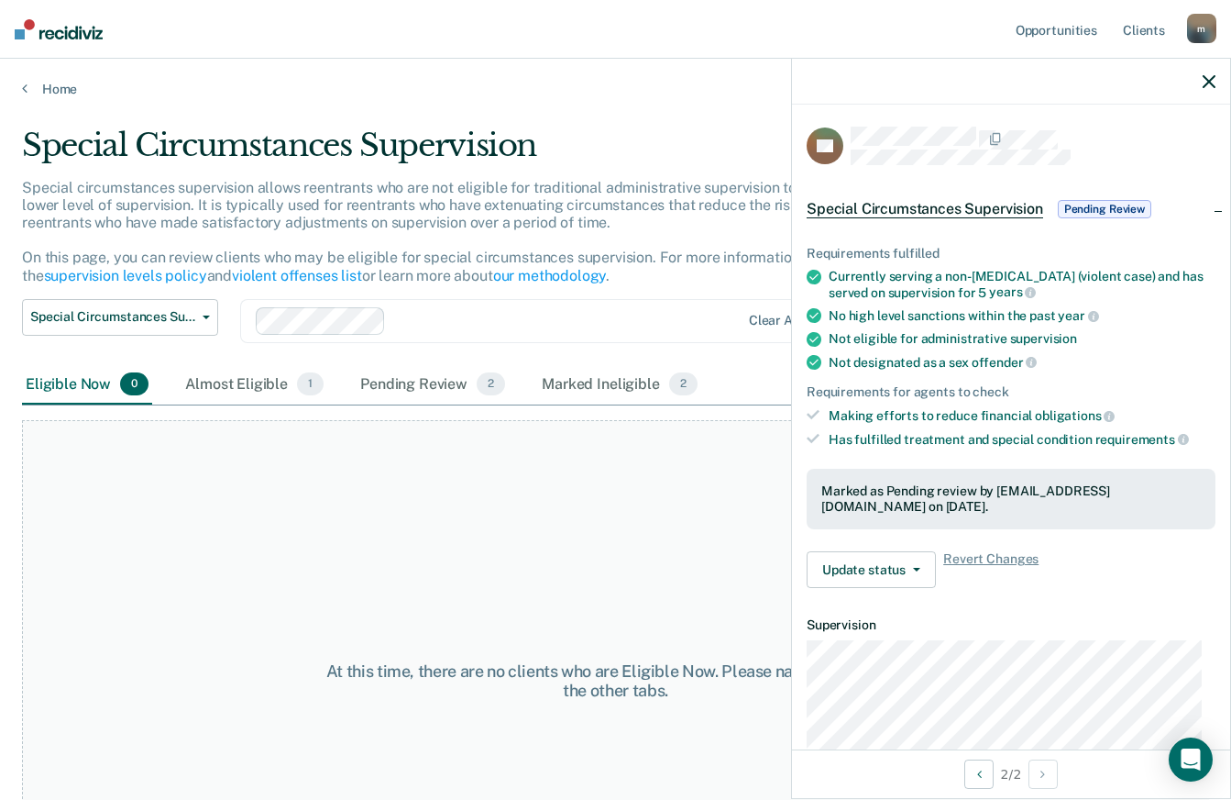
click at [1204, 77] on icon "button" at bounding box center [1209, 81] width 13 height 13
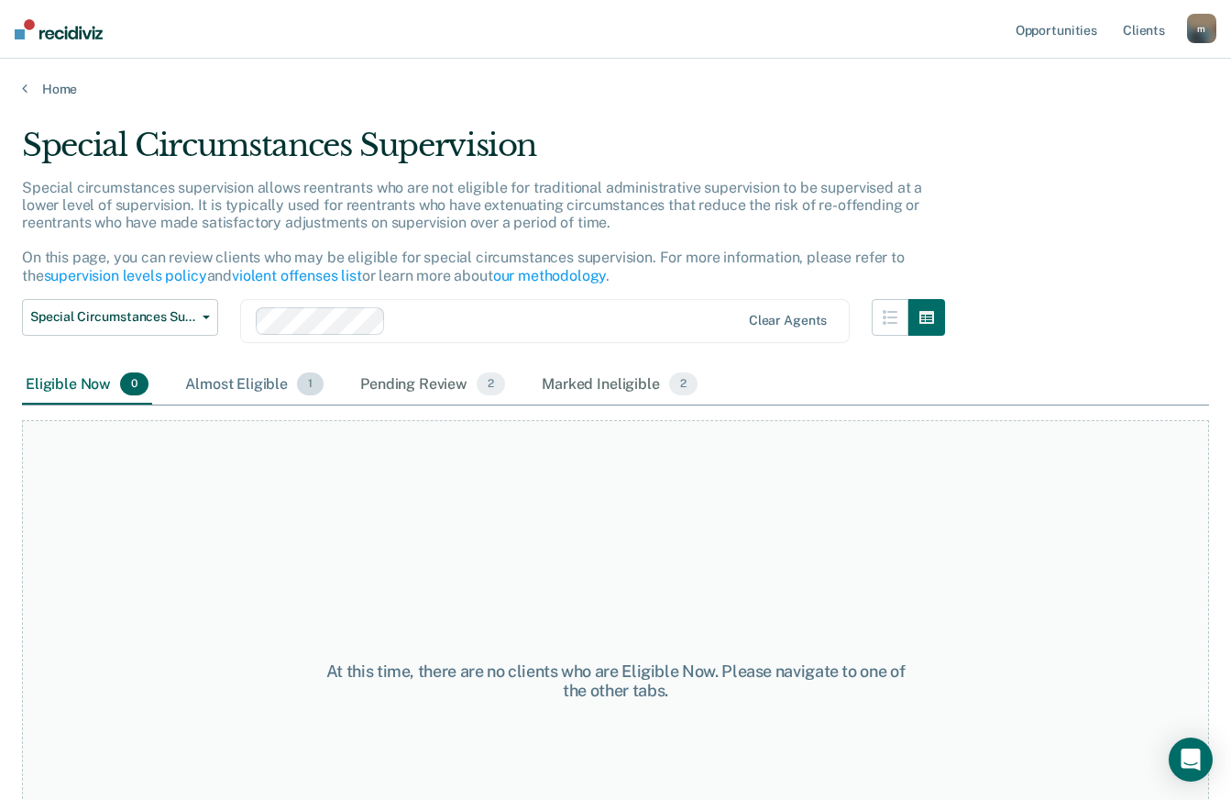
click at [270, 387] on div "Almost Eligible 1" at bounding box center [255, 385] width 146 height 40
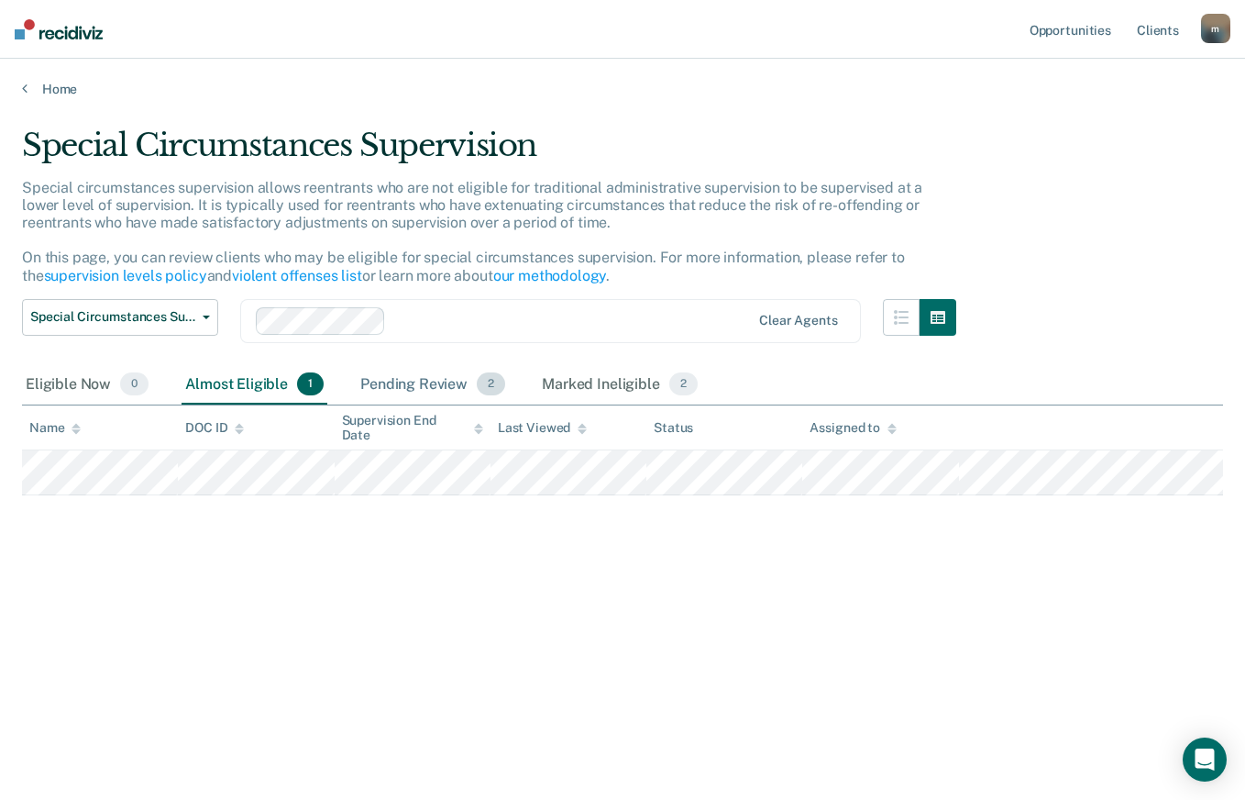
click at [465, 389] on div "Pending Review 2" at bounding box center [433, 385] width 152 height 40
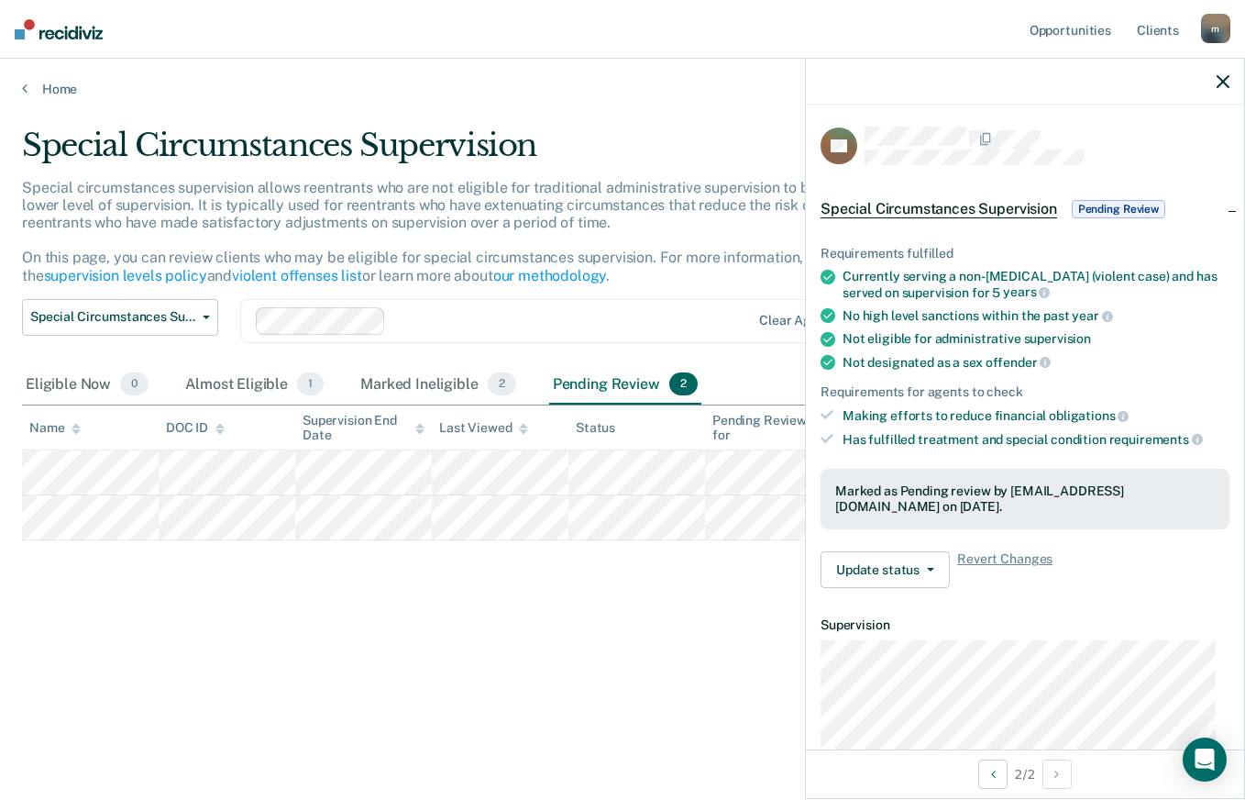
click at [1221, 80] on icon "button" at bounding box center [1223, 81] width 13 height 13
click at [1219, 211] on div "Special Circumstances Supervision Pending Review" at bounding box center [1025, 209] width 438 height 59
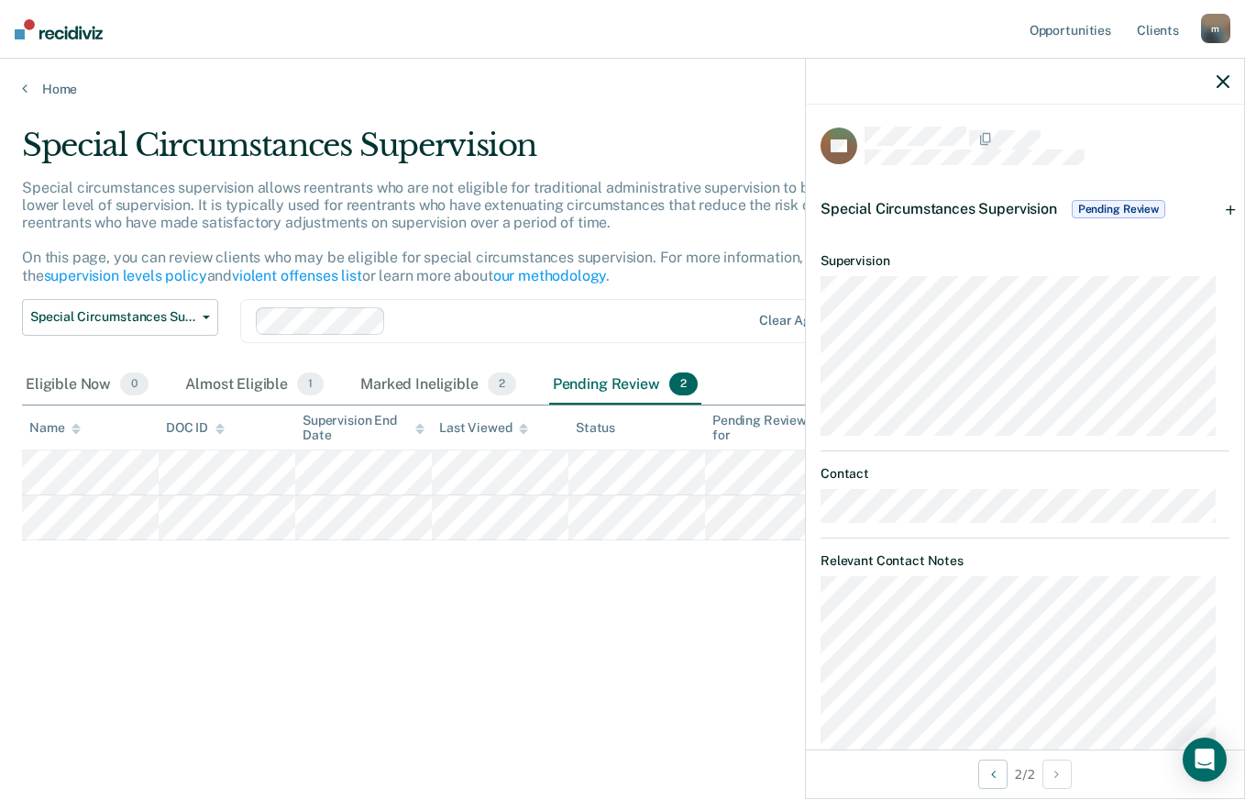
click at [1219, 211] on div "Special Circumstances Supervision Pending Review" at bounding box center [1025, 209] width 438 height 59
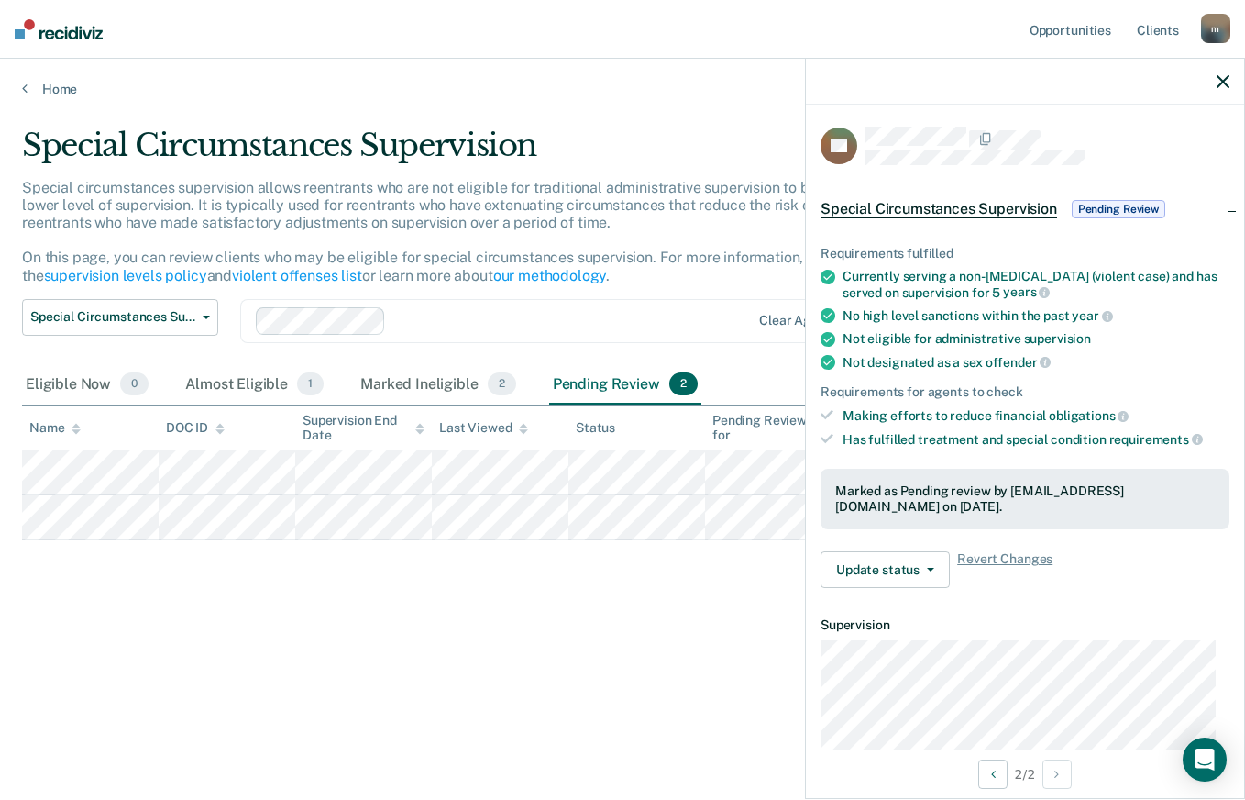
click at [86, 34] on img at bounding box center [59, 29] width 88 height 20
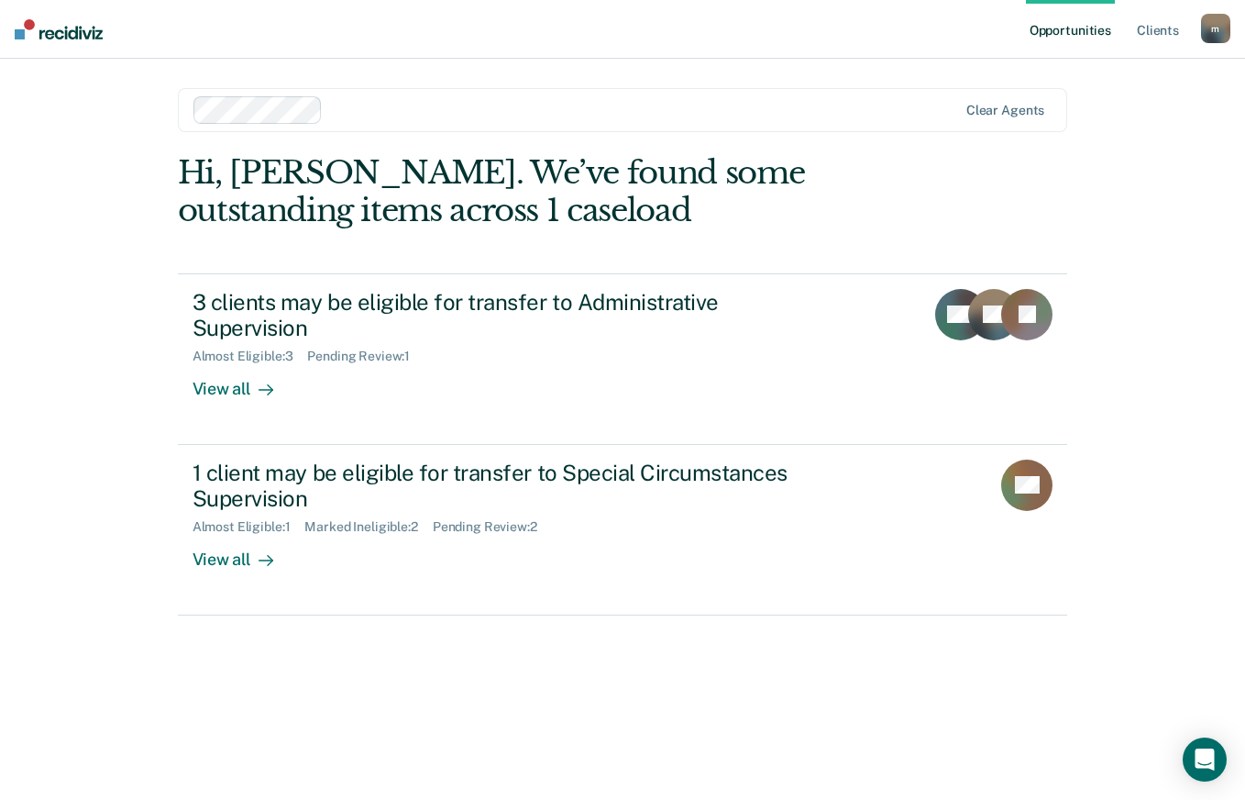
drag, startPoint x: 974, startPoint y: 151, endPoint x: 720, endPoint y: 47, distance: 274.7
click at [720, 47] on nav "Opportunities Client s [EMAIL_ADDRESS][DOMAIN_NAME] m Profile How it works Log …" at bounding box center [622, 29] width 1245 height 59
